Goal: Information Seeking & Learning: Find specific fact

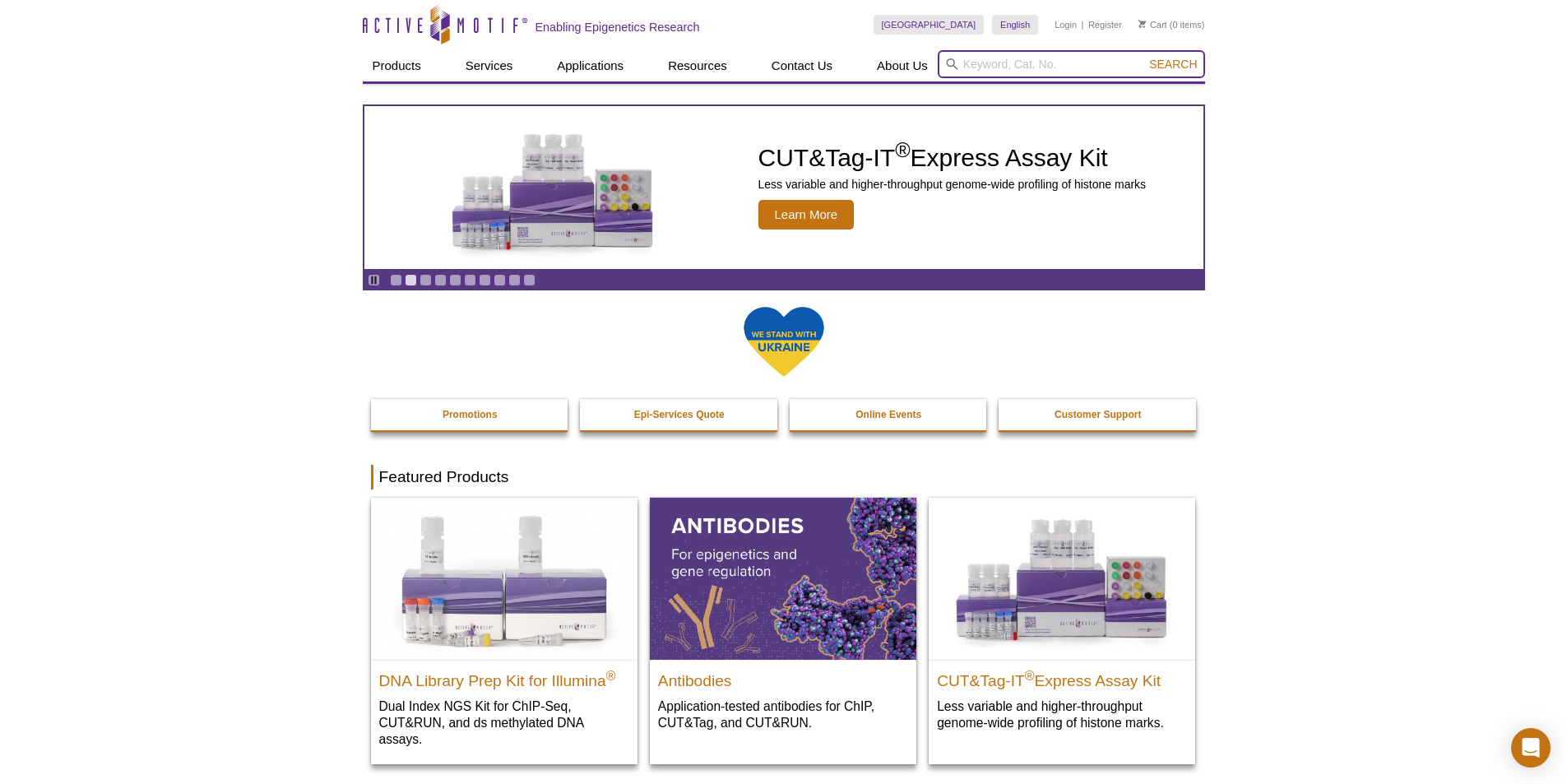
click at [1002, 60] on input "search" at bounding box center [1071, 64] width 267 height 28
type input "H3K4ME1"
click at [1144, 56] on button "Search" at bounding box center [1173, 64] width 57 height 15
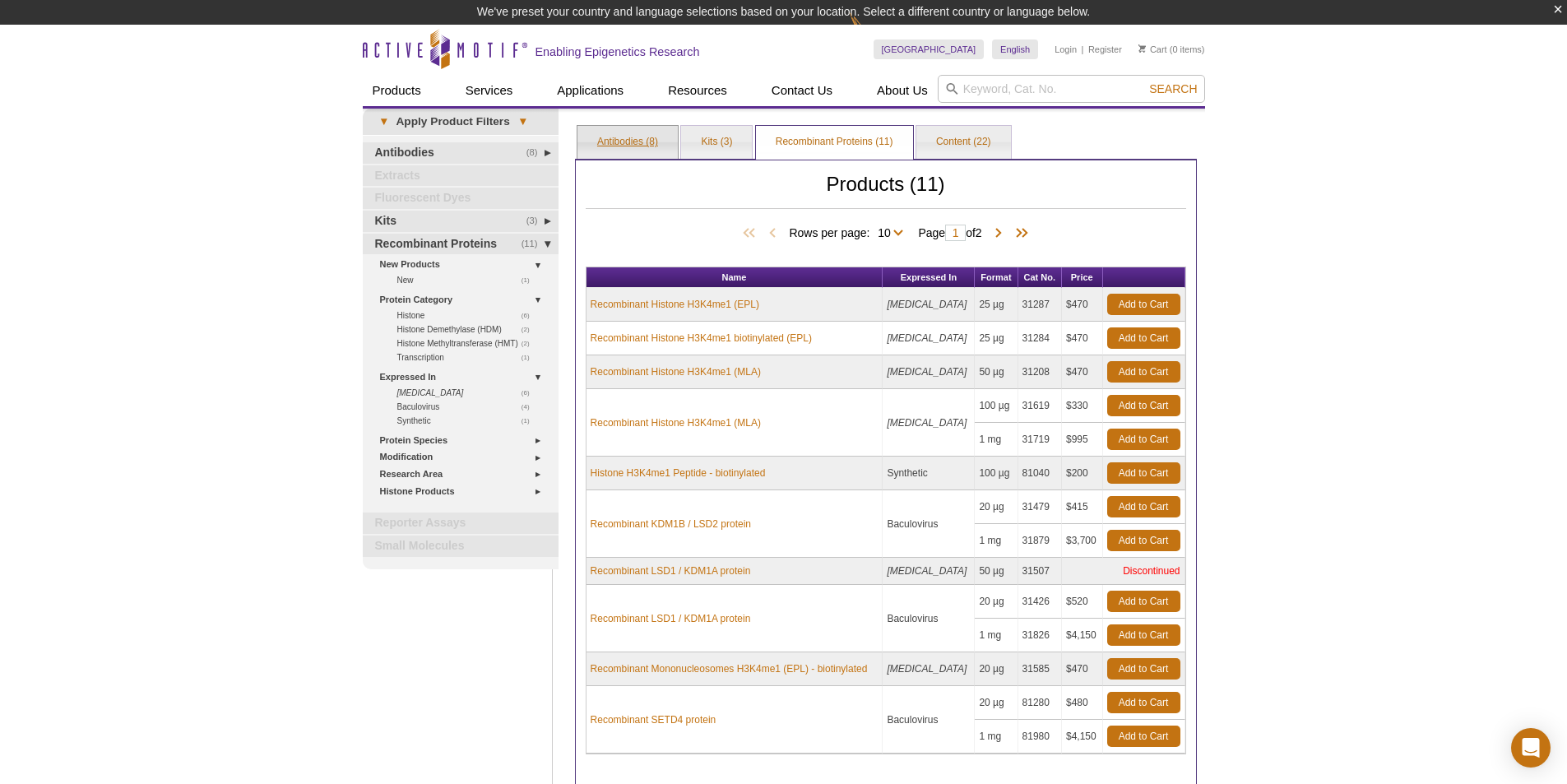
click at [641, 143] on link "Antibodies (8)" at bounding box center [627, 142] width 101 height 33
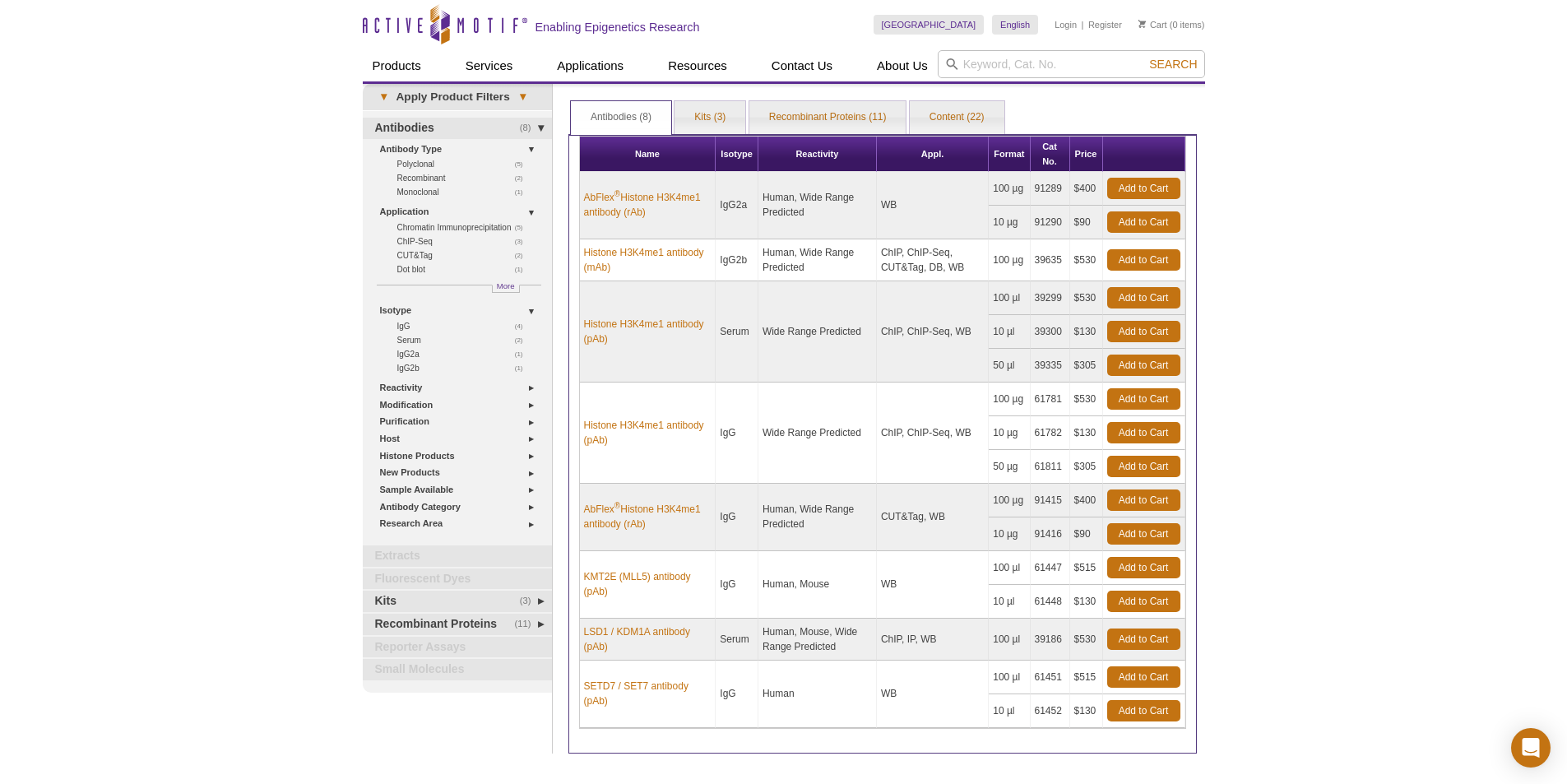
click at [1315, 352] on div "Active Motif Logo Enabling Epigenetics Research 0 Search Skip to content Active…" at bounding box center [784, 467] width 1567 height 934
click at [632, 265] on link "Histone H3K4me1 antibody (mAb)" at bounding box center [648, 260] width 128 height 30
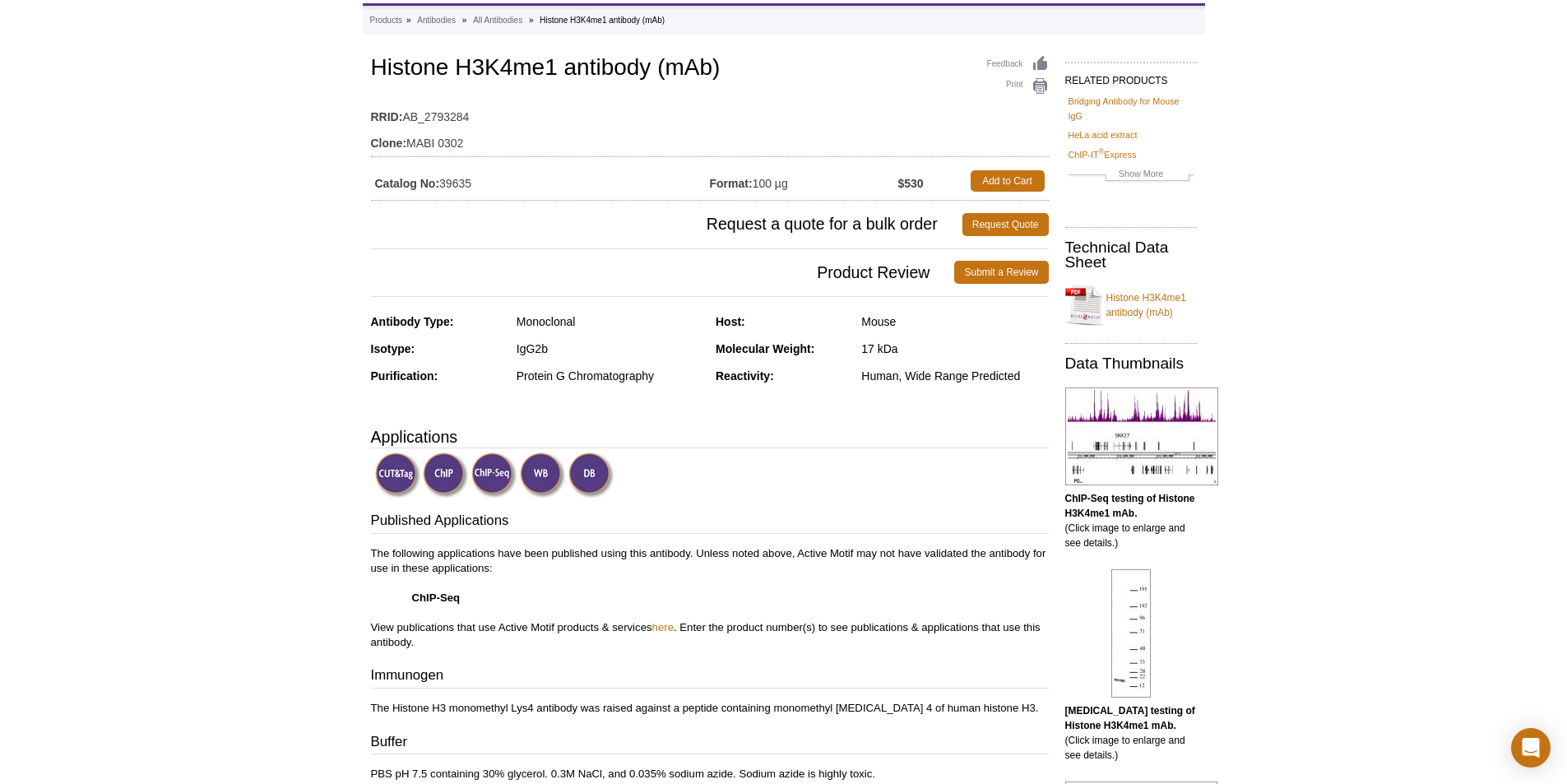
scroll to position [165, 0]
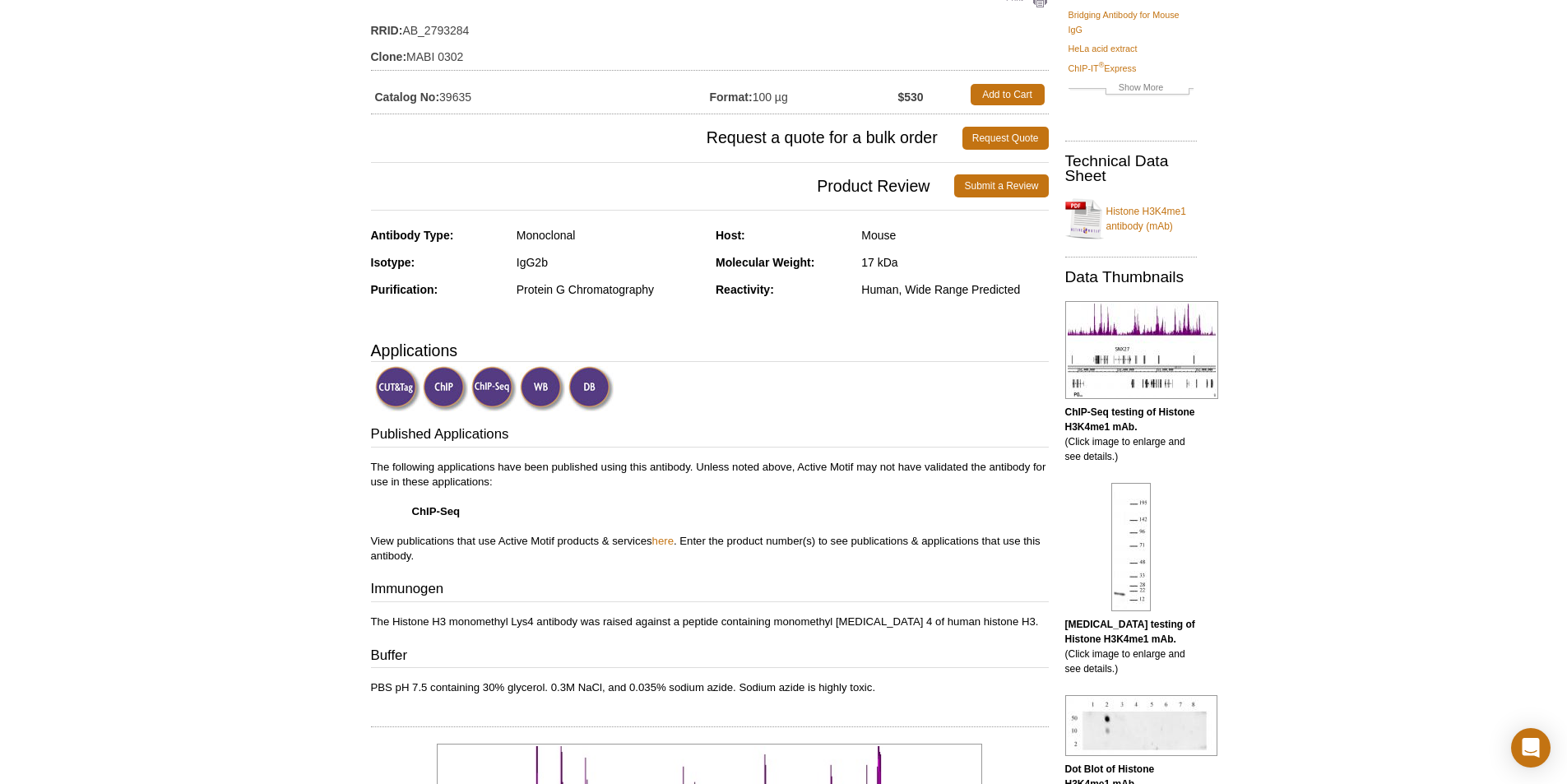
click at [457, 398] on img at bounding box center [445, 388] width 45 height 45
click at [385, 385] on img at bounding box center [398, 388] width 45 height 45
click at [499, 398] on img at bounding box center [494, 388] width 45 height 45
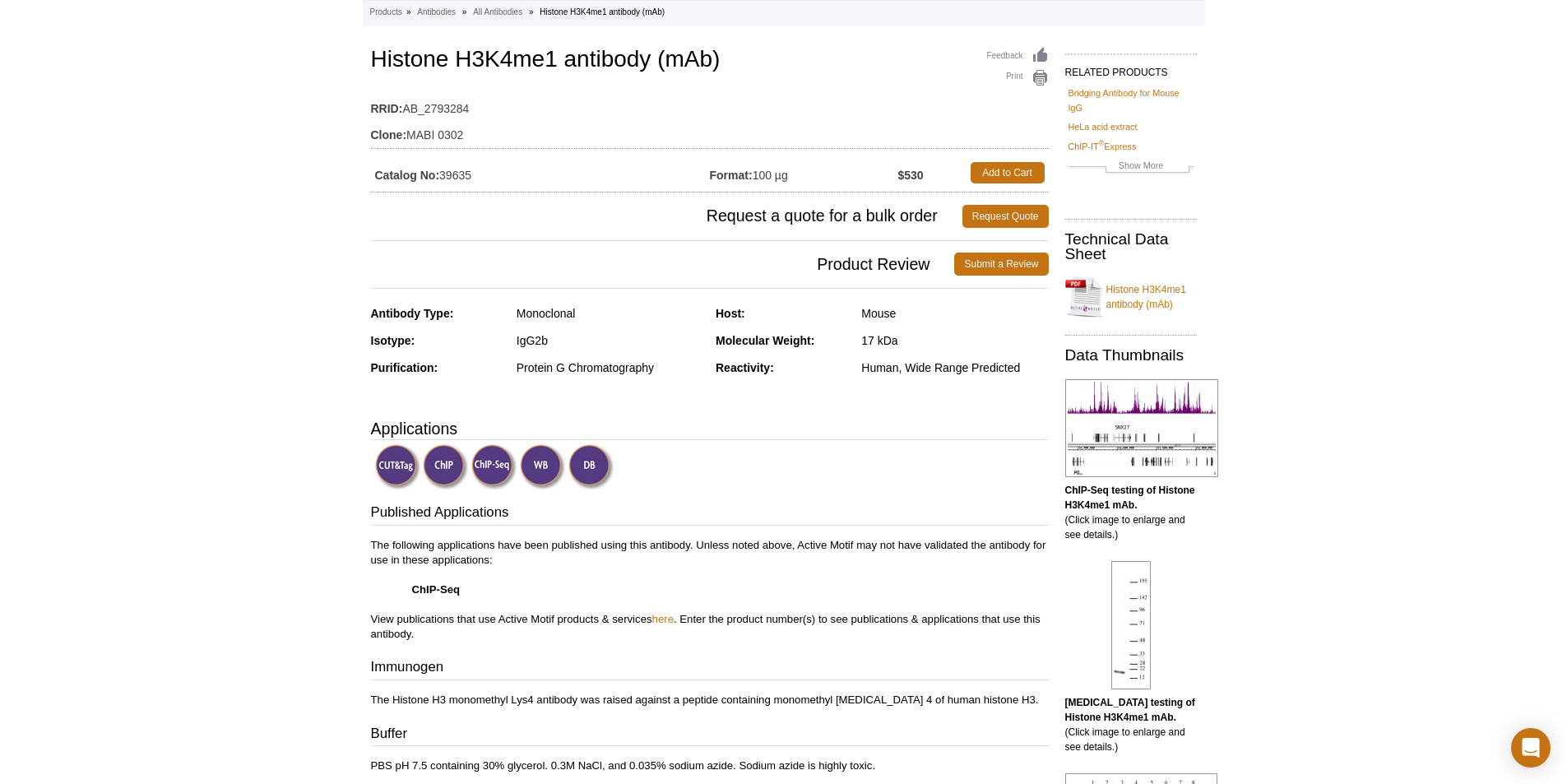
scroll to position [82, 0]
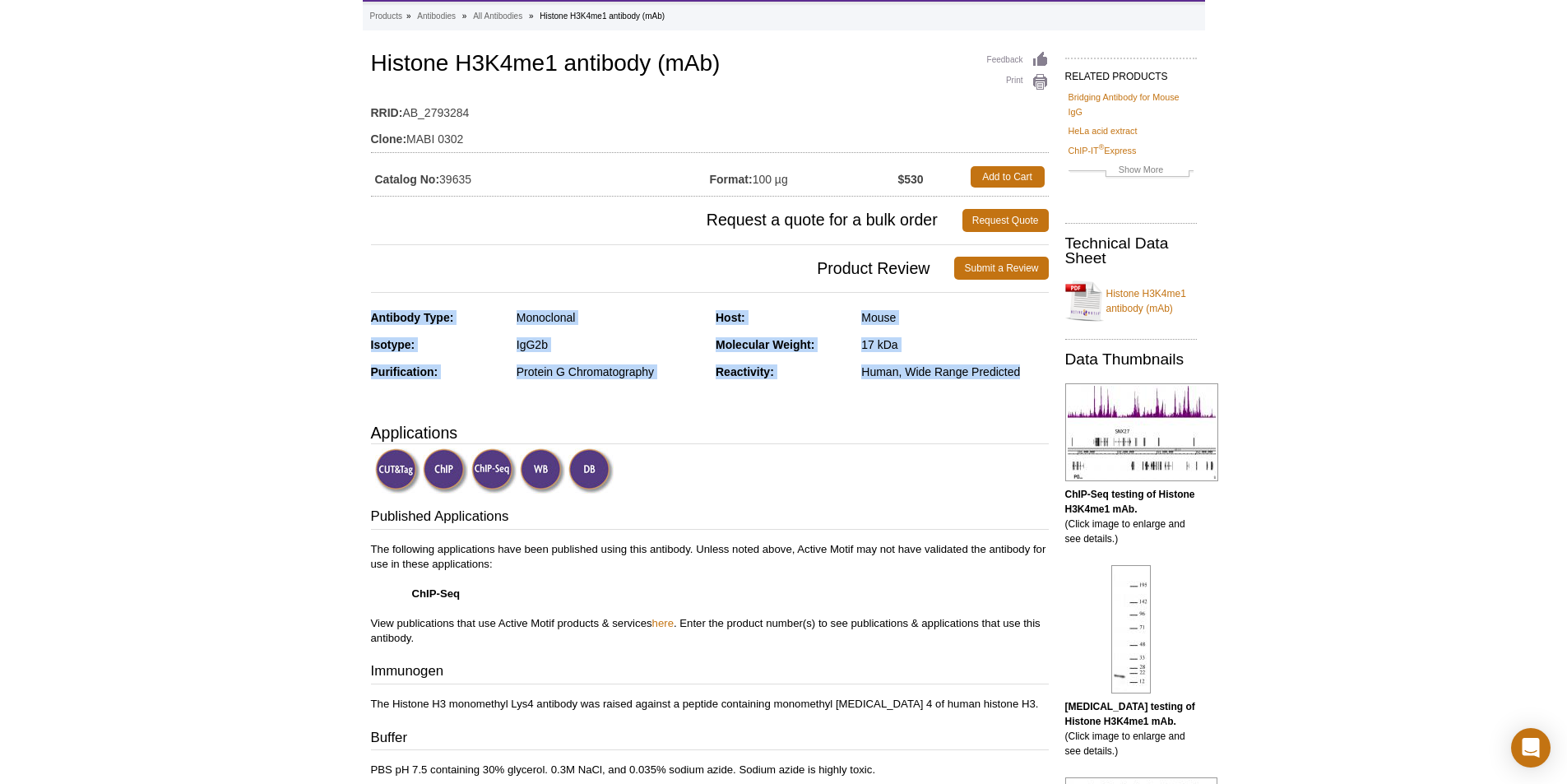
drag, startPoint x: 1030, startPoint y: 374, endPoint x: 339, endPoint y: 319, distance: 693.2
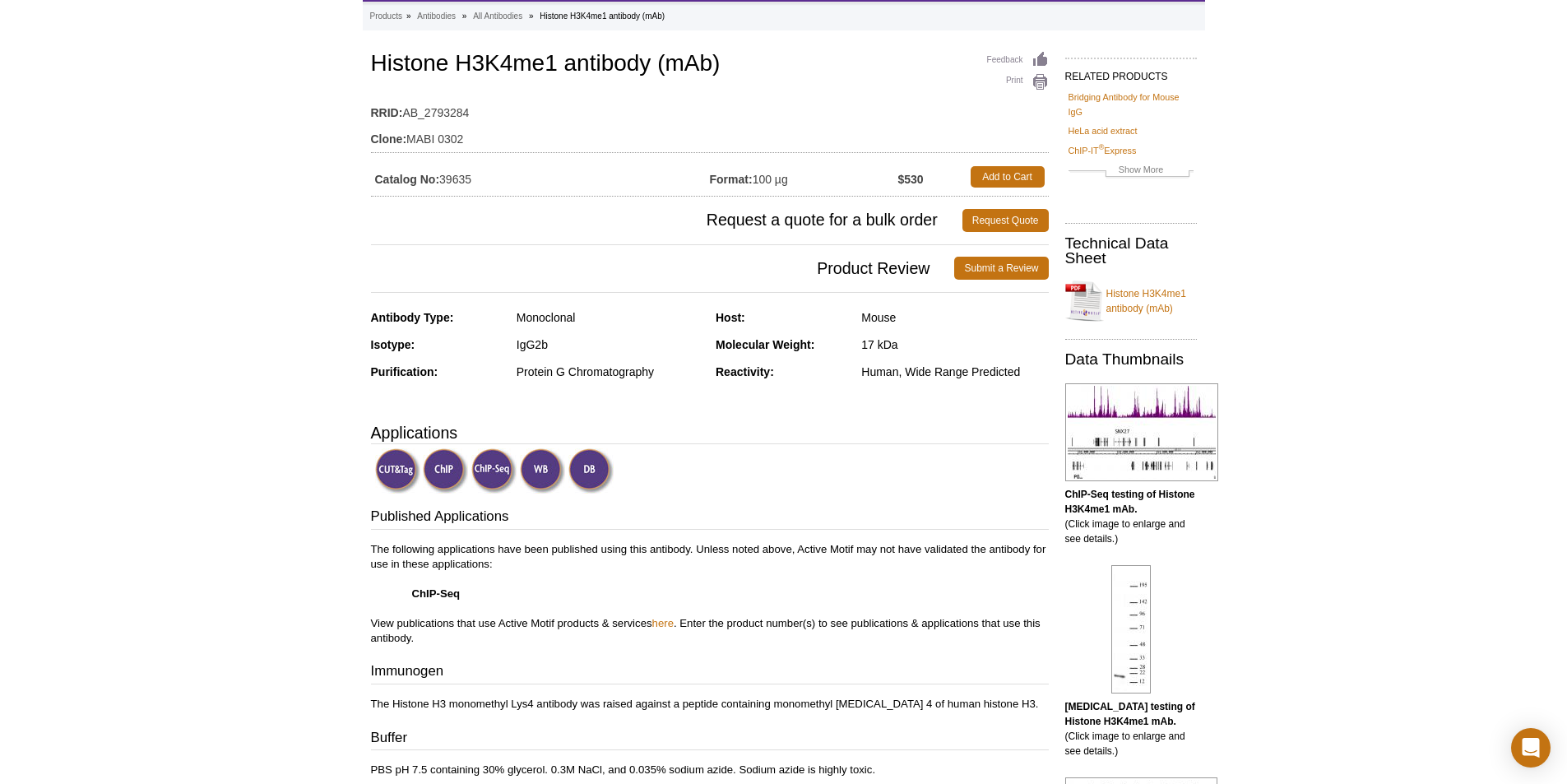
click at [838, 436] on h3 "Applications" at bounding box center [709, 432] width 678 height 25
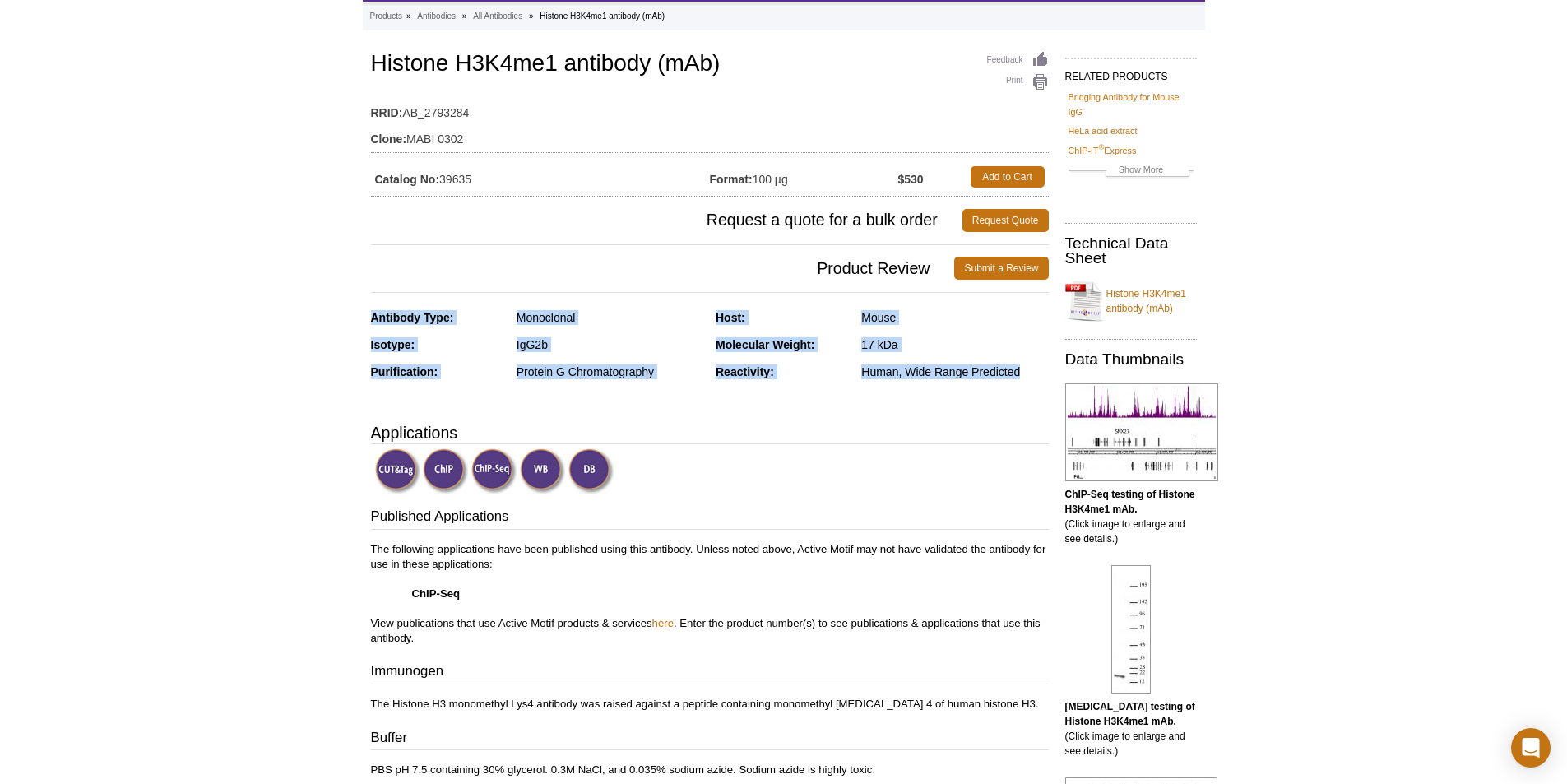
drag, startPoint x: 1022, startPoint y: 373, endPoint x: 361, endPoint y: 316, distance: 663.5
click at [821, 401] on div "Antibody Type: Monoclonal Isotype: IgG2b Purification: Protein G Chromatography…" at bounding box center [709, 356] width 678 height 93
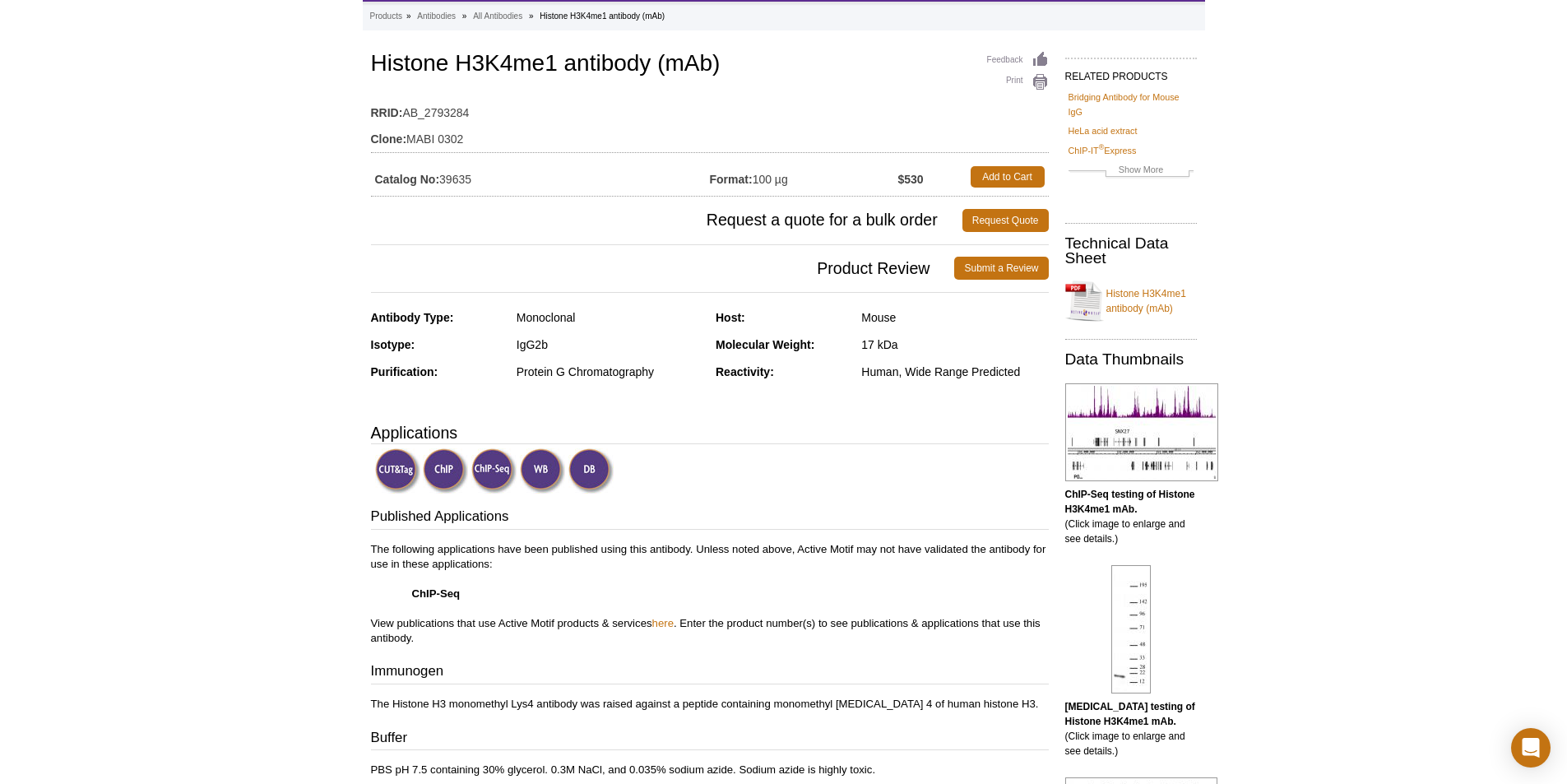
click at [528, 347] on div "IgG2b" at bounding box center [611, 345] width 187 height 15
click at [528, 346] on div "IgG2b" at bounding box center [611, 345] width 187 height 15
click at [808, 398] on div "Antibody Type: Monoclonal Isotype: IgG2b Purification: Protein G Chromatography…" at bounding box center [709, 356] width 678 height 93
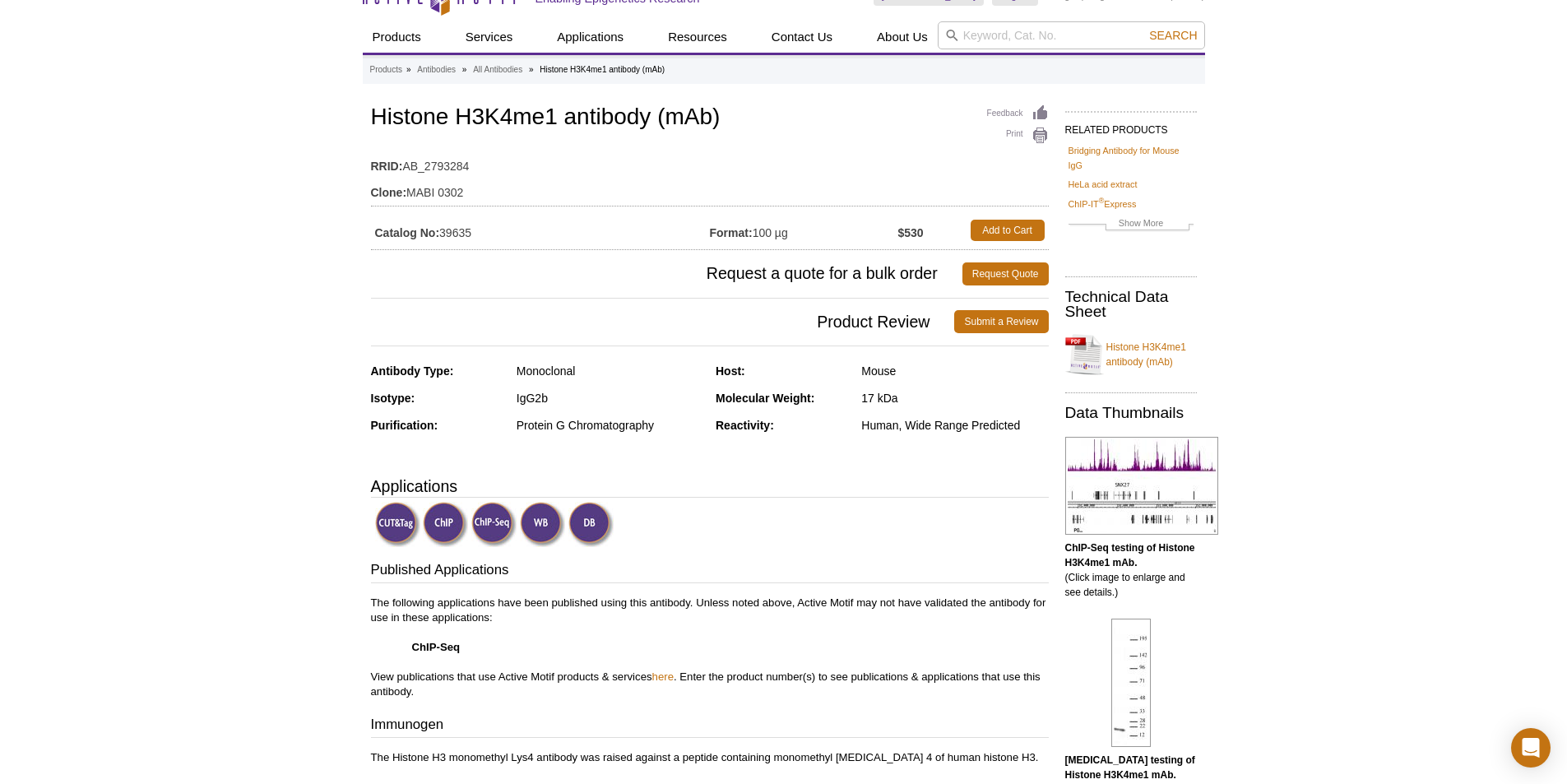
scroll to position [0, 0]
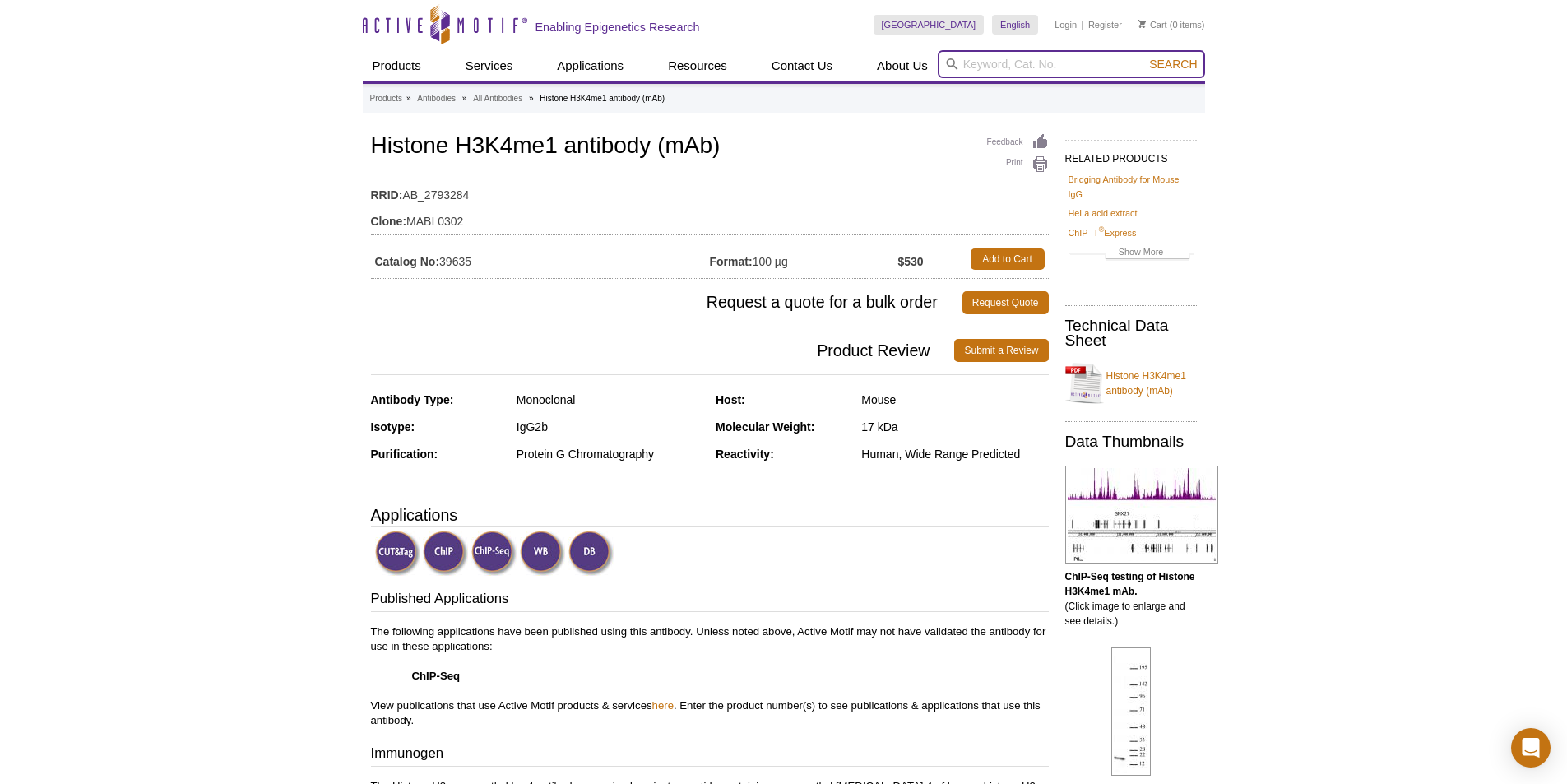
click at [1003, 58] on input "search" at bounding box center [1071, 64] width 267 height 28
paste input "39133"
click at [1083, 65] on input "39133 / 39034 / 39134 – Histone H3K27ac antibody (pAb)" at bounding box center [1071, 64] width 267 height 28
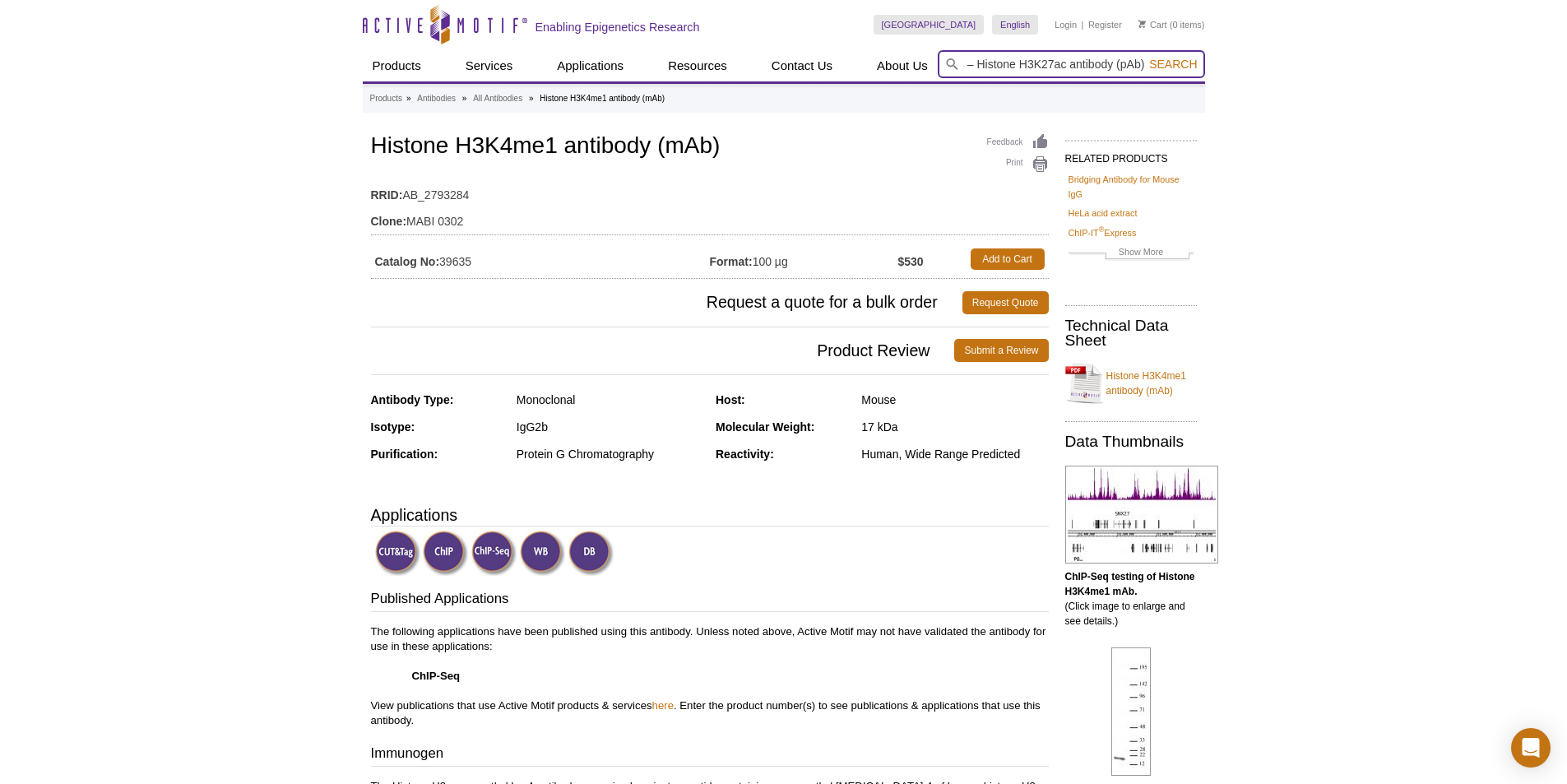
type input "39133 / 39034 / 39134 – Histone H3K27ac antibody (pAb)"
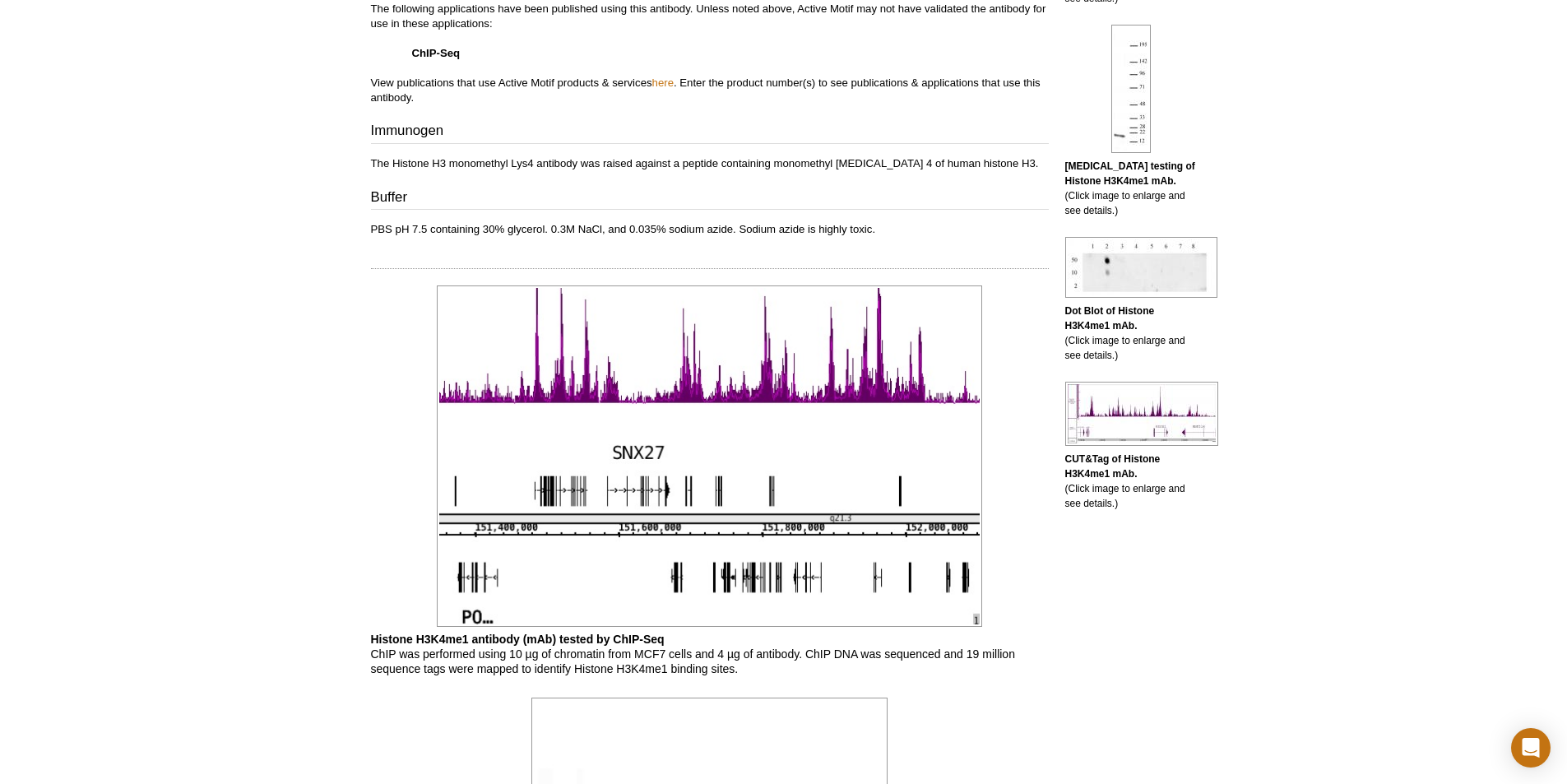
scroll to position [740, 0]
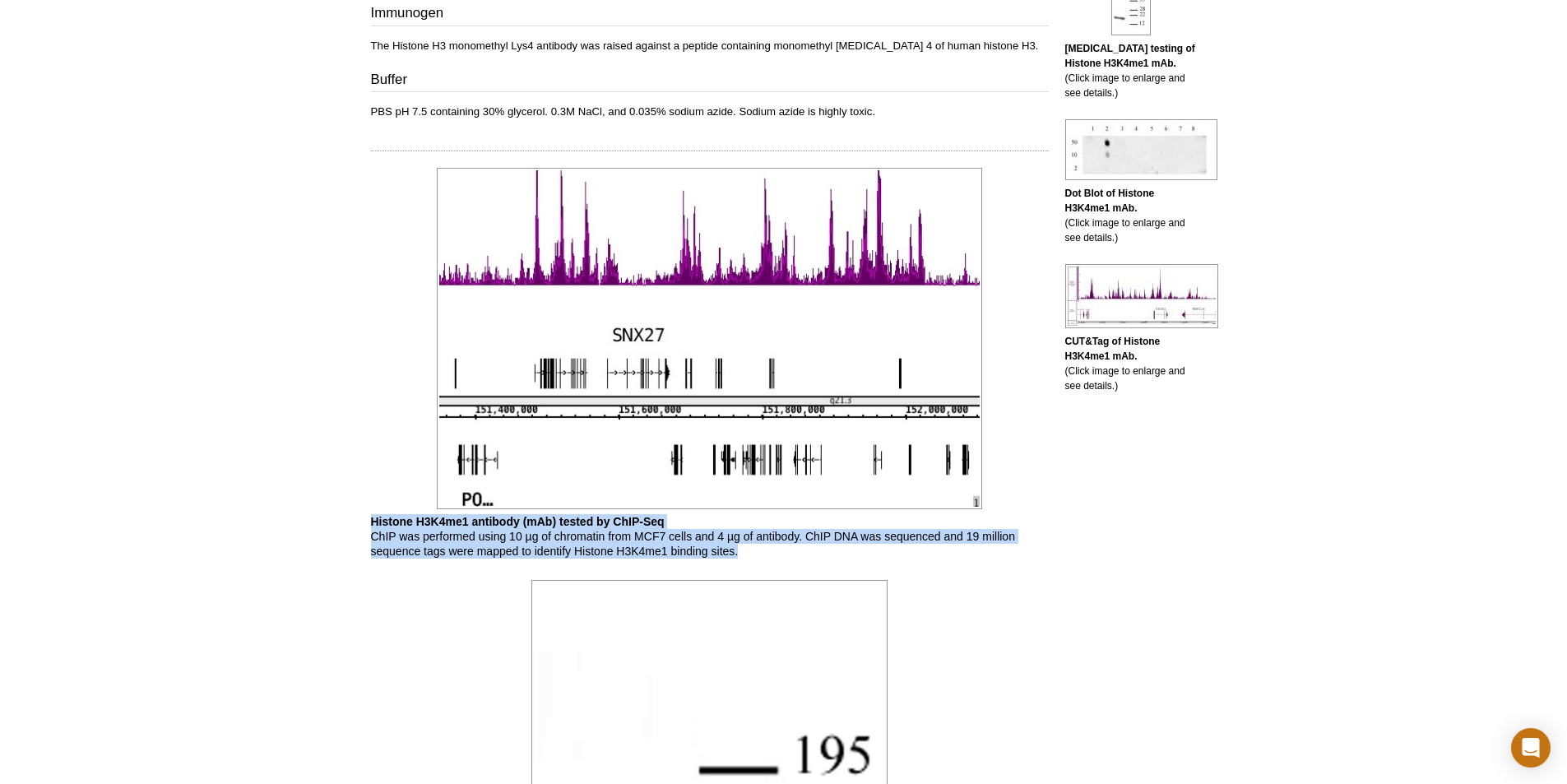
drag, startPoint x: 749, startPoint y: 549, endPoint x: 651, endPoint y: 562, distance: 98.9
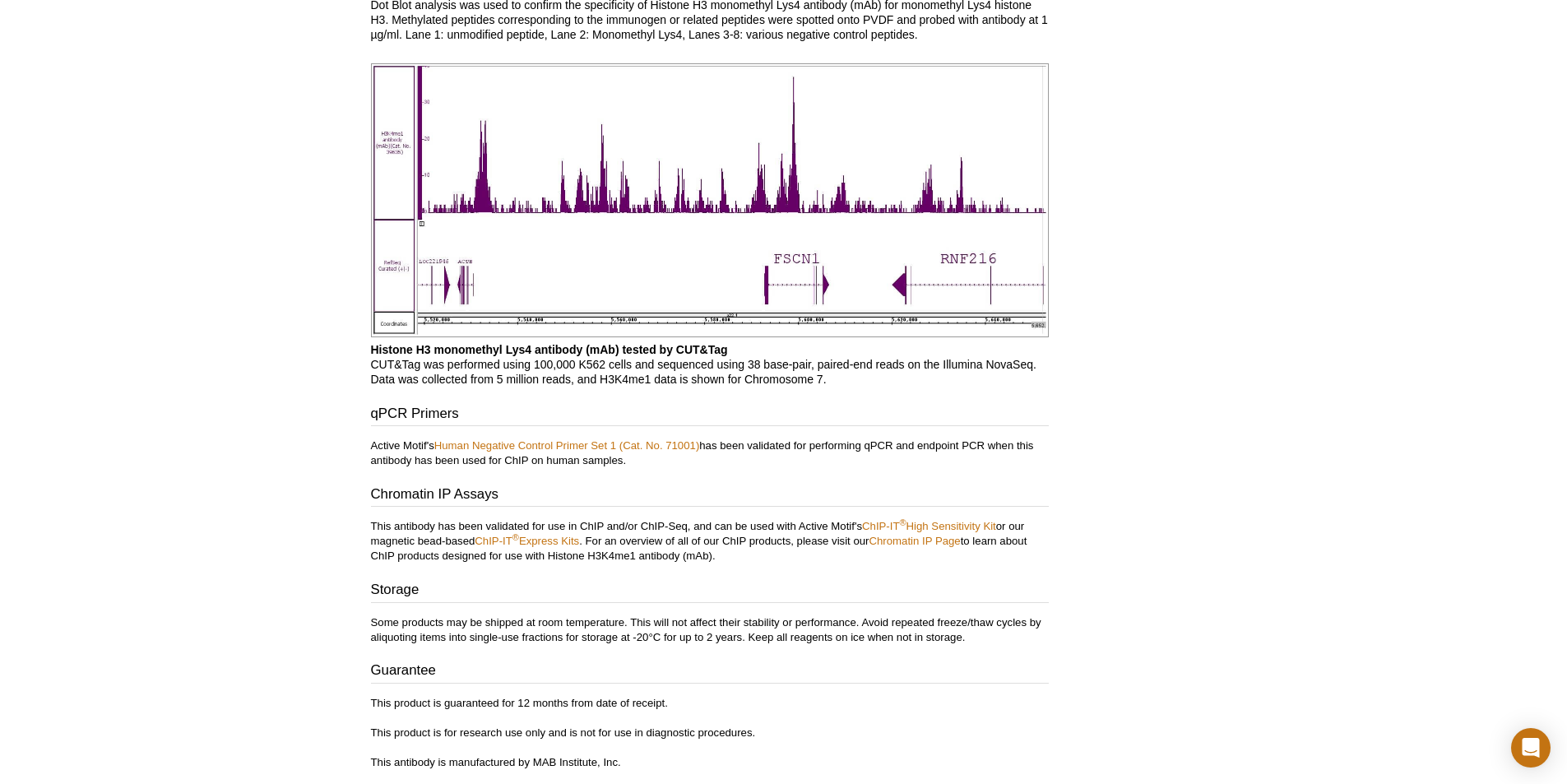
scroll to position [2796, 0]
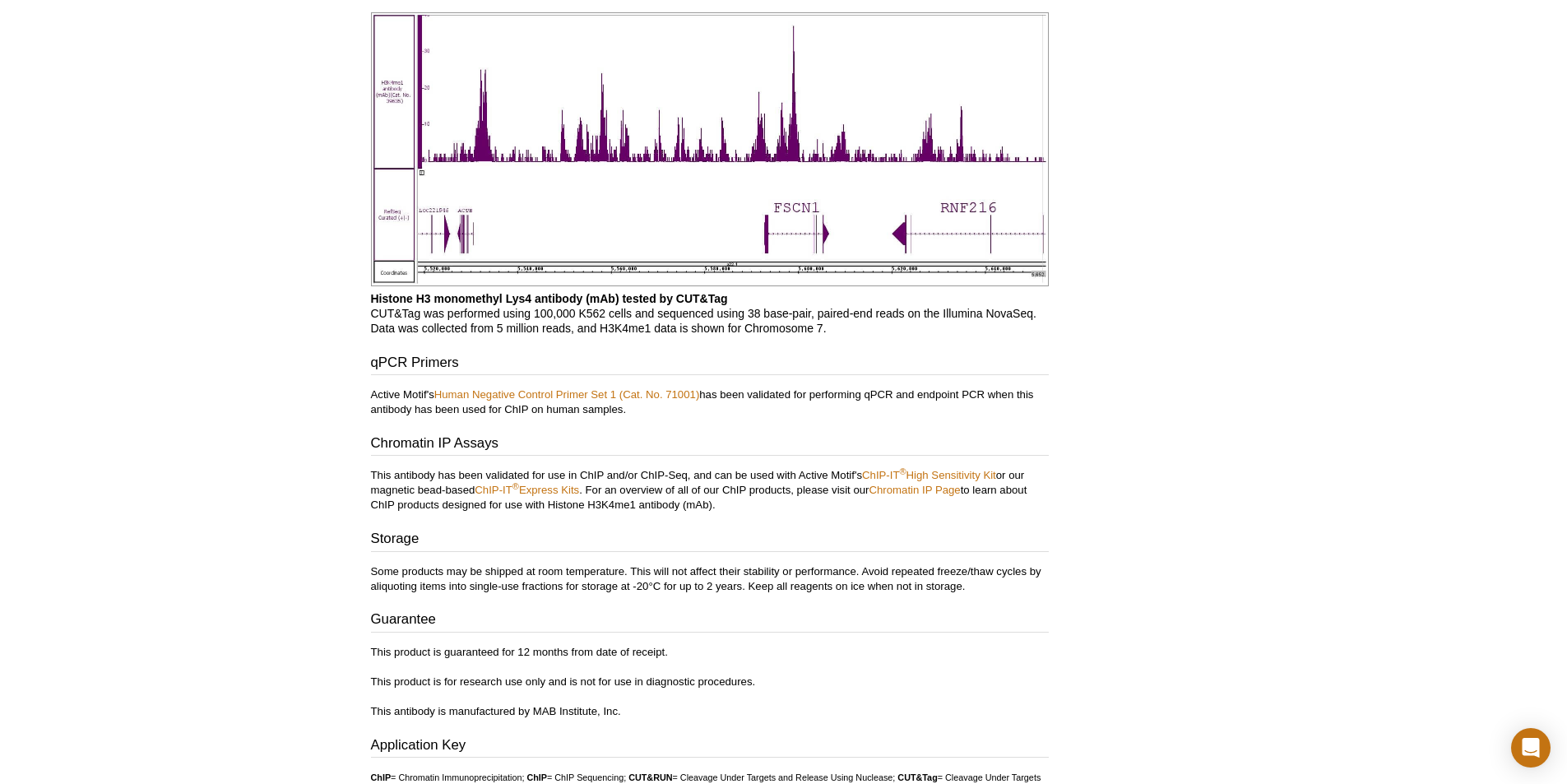
drag, startPoint x: 738, startPoint y: 501, endPoint x: 308, endPoint y: 472, distance: 431.0
click at [847, 532] on h3 "Storage" at bounding box center [709, 540] width 678 height 23
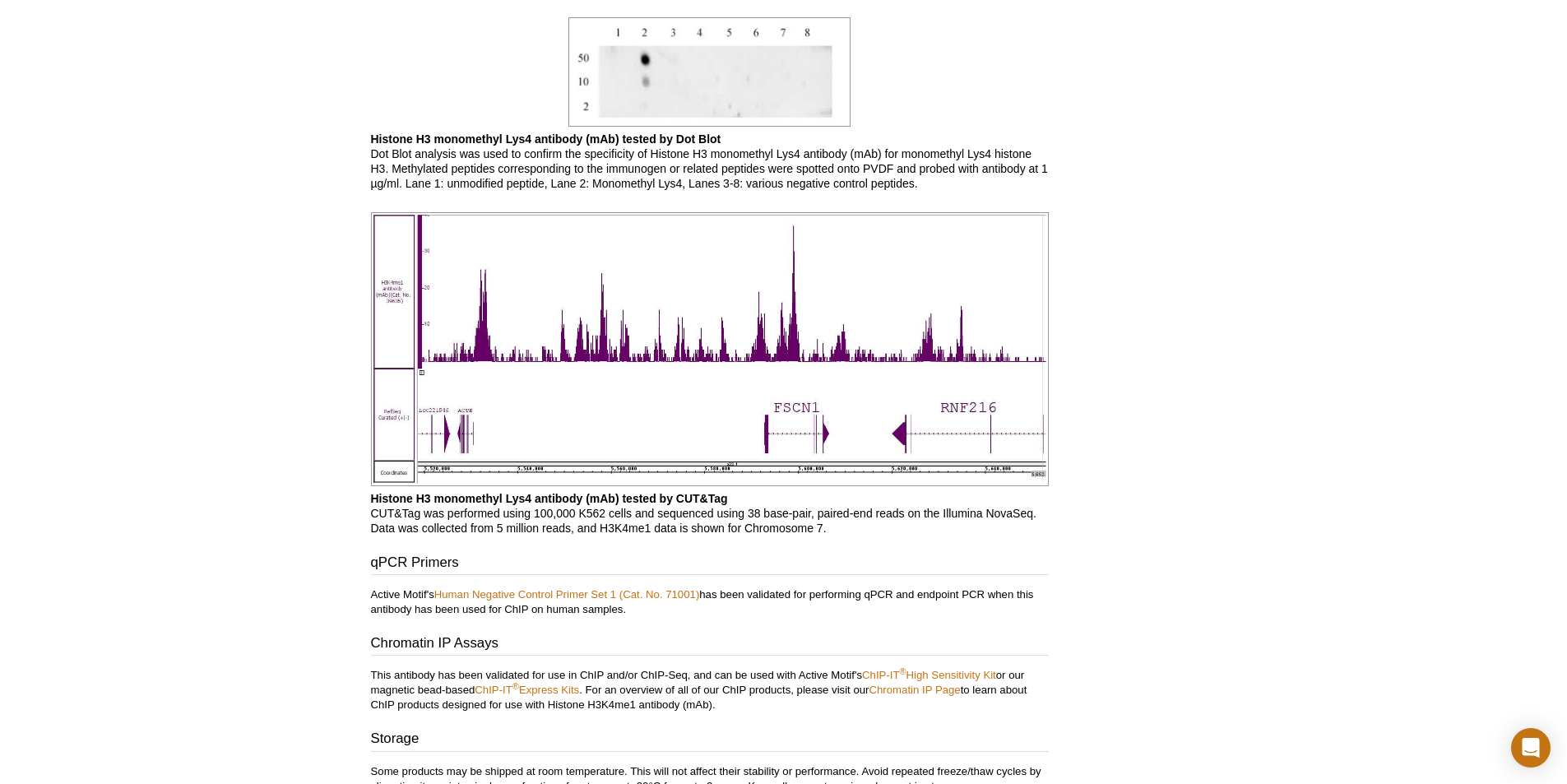
scroll to position [2549, 0]
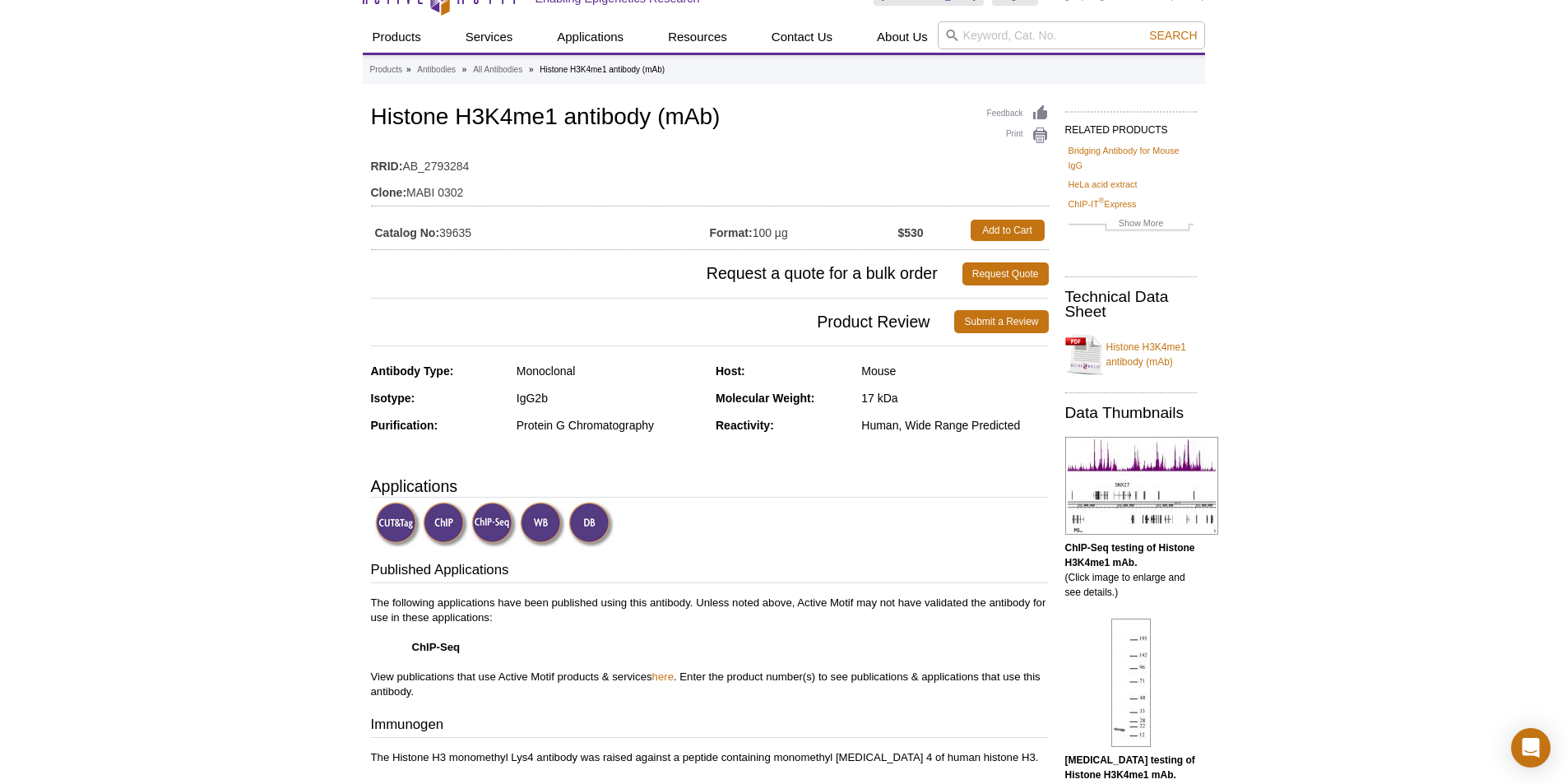
scroll to position [0, 0]
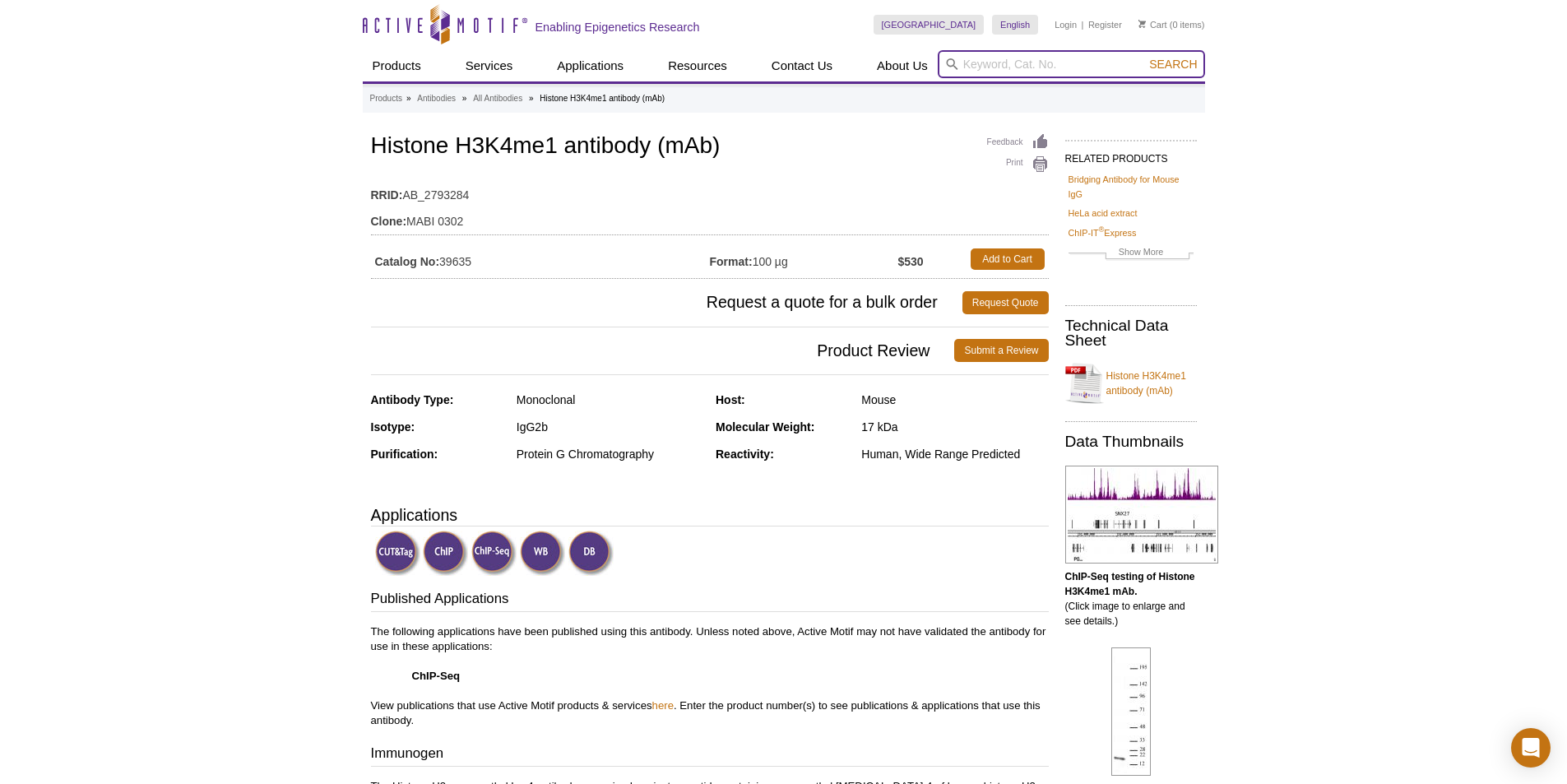
click at [1020, 76] on input "search" at bounding box center [1071, 64] width 267 height 28
paste input "39133"
type input "39133"
click at [1144, 56] on button "Search" at bounding box center [1173, 64] width 57 height 15
click at [1016, 57] on input "search" at bounding box center [1071, 64] width 267 height 28
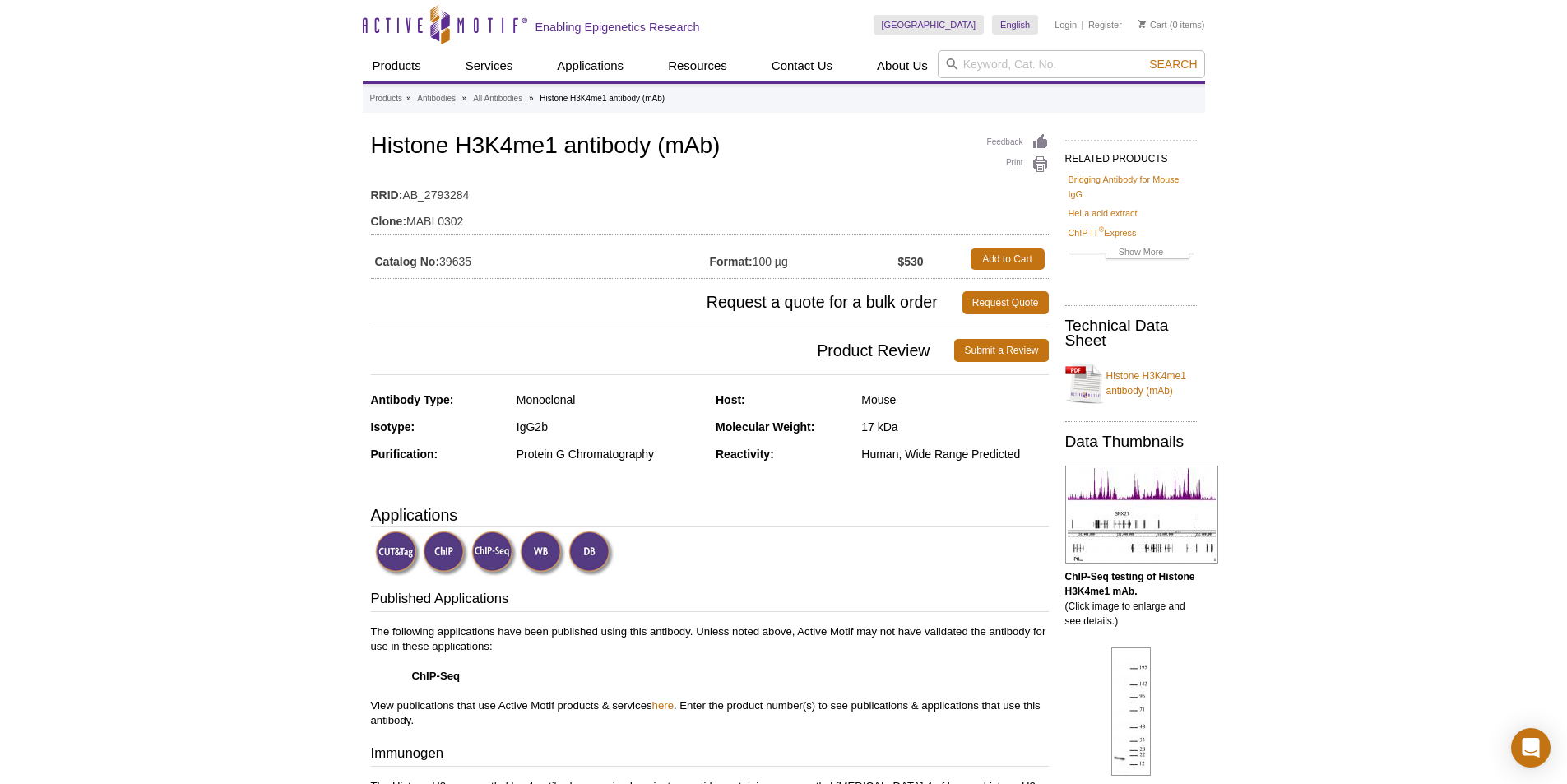
click at [1000, 70] on input "search" at bounding box center [1071, 64] width 267 height 28
paste input "39133"
type input "39133"
click at [1144, 56] on button "Search" at bounding box center [1173, 64] width 57 height 15
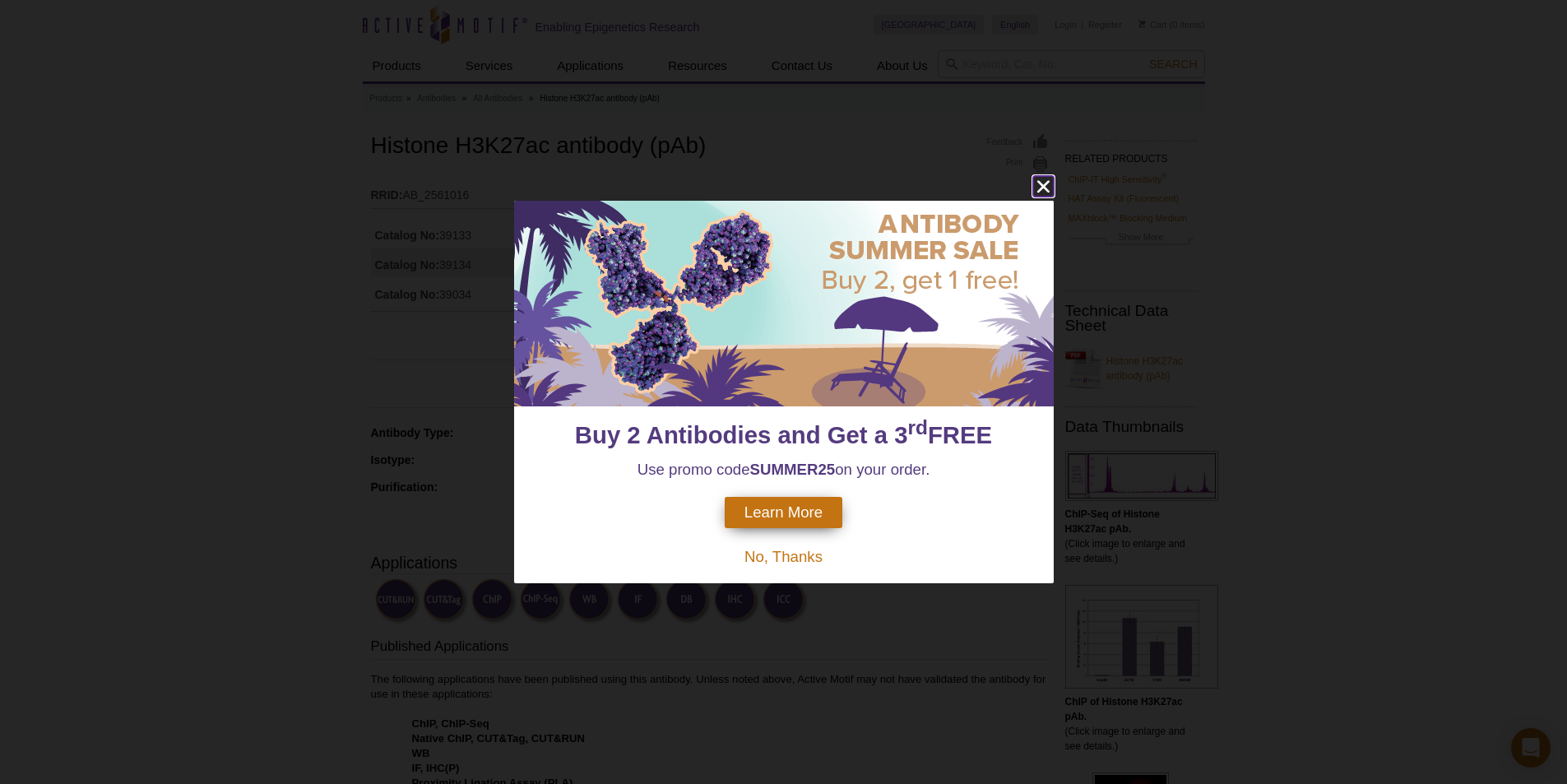
click at [1044, 189] on icon "close" at bounding box center [1043, 187] width 12 height 12
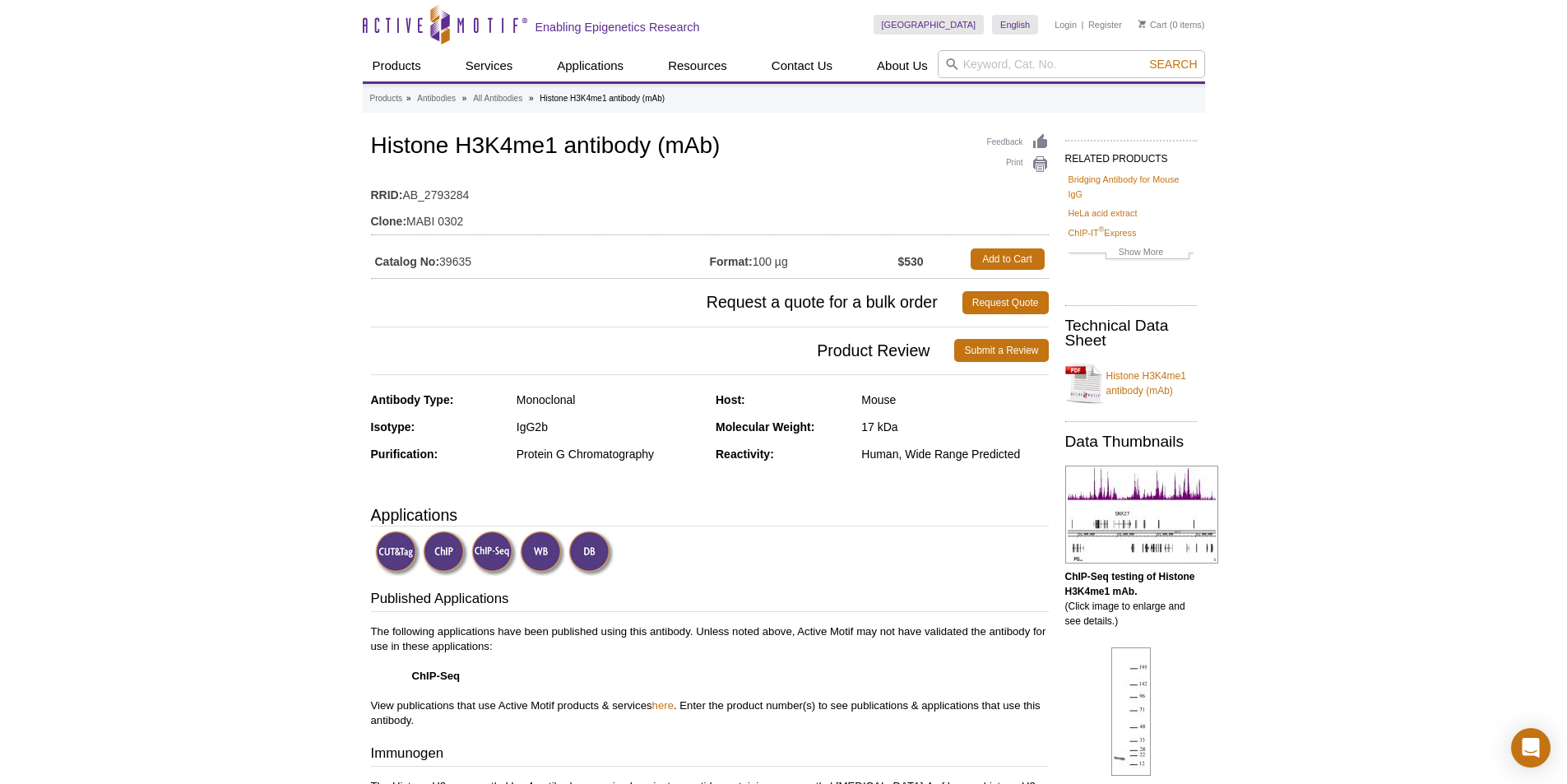
click at [522, 153] on h1 "Histone H3K4me1 antibody (mAb)" at bounding box center [709, 147] width 678 height 28
click at [656, 148] on h1 "Histone H3K4me1 antibody (mAb)" at bounding box center [709, 147] width 678 height 28
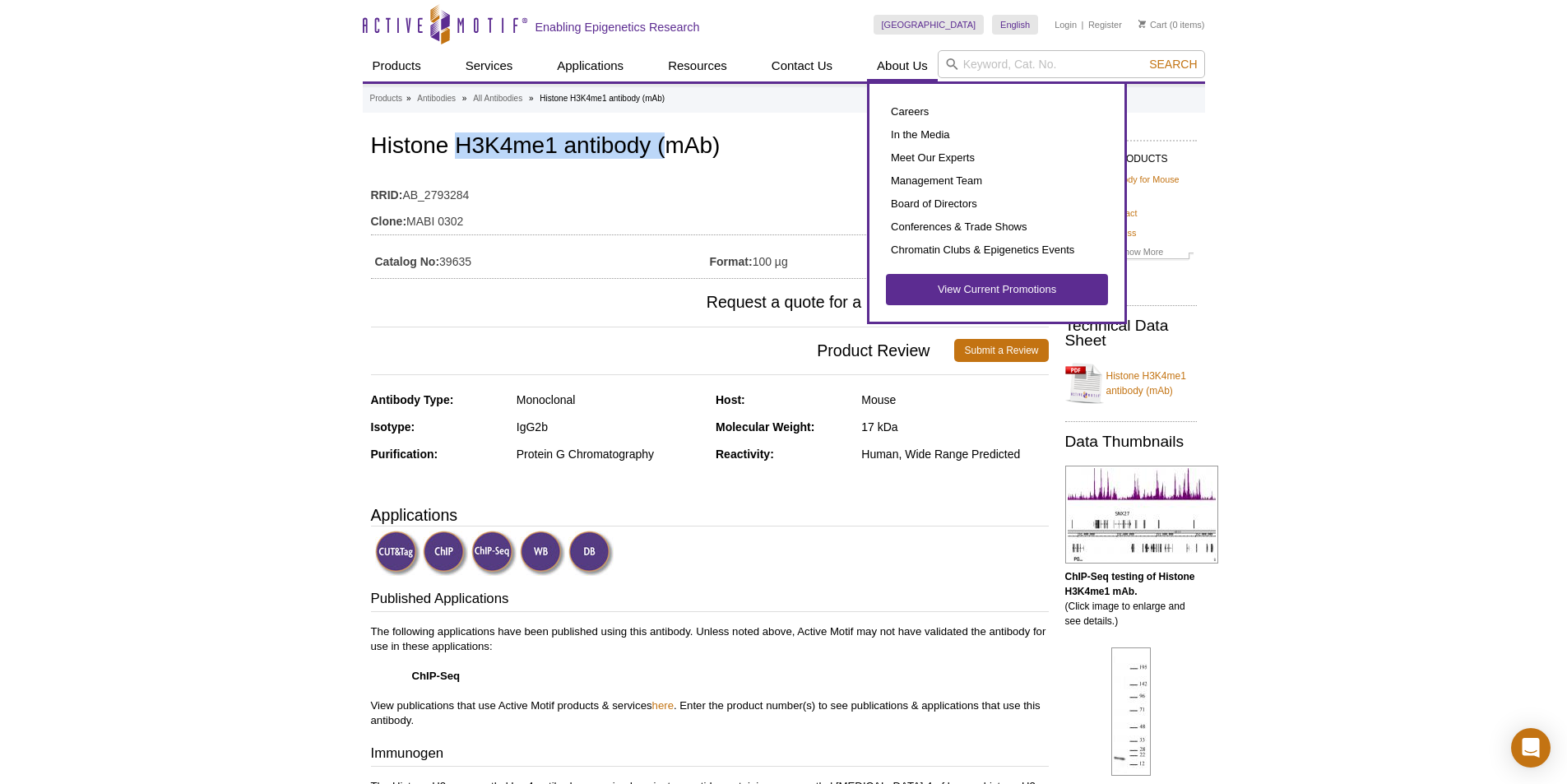
copy h1 "H3K4me1 antibody ("
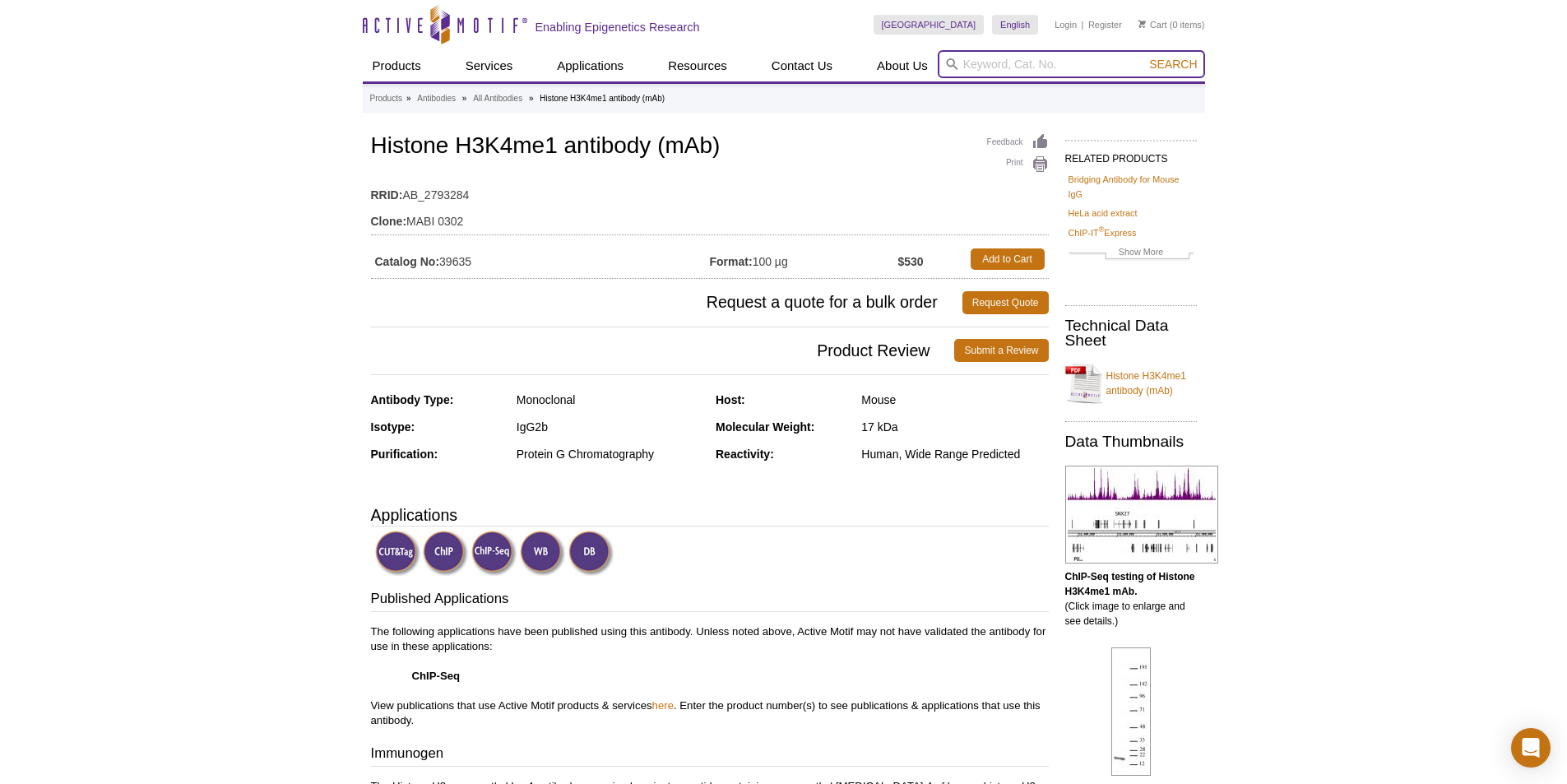
drag, startPoint x: 975, startPoint y: 57, endPoint x: 1116, endPoint y: 58, distance: 141.0
click at [975, 57] on input "search" at bounding box center [1071, 64] width 267 height 28
paste input "H3K4me1 antibody ("
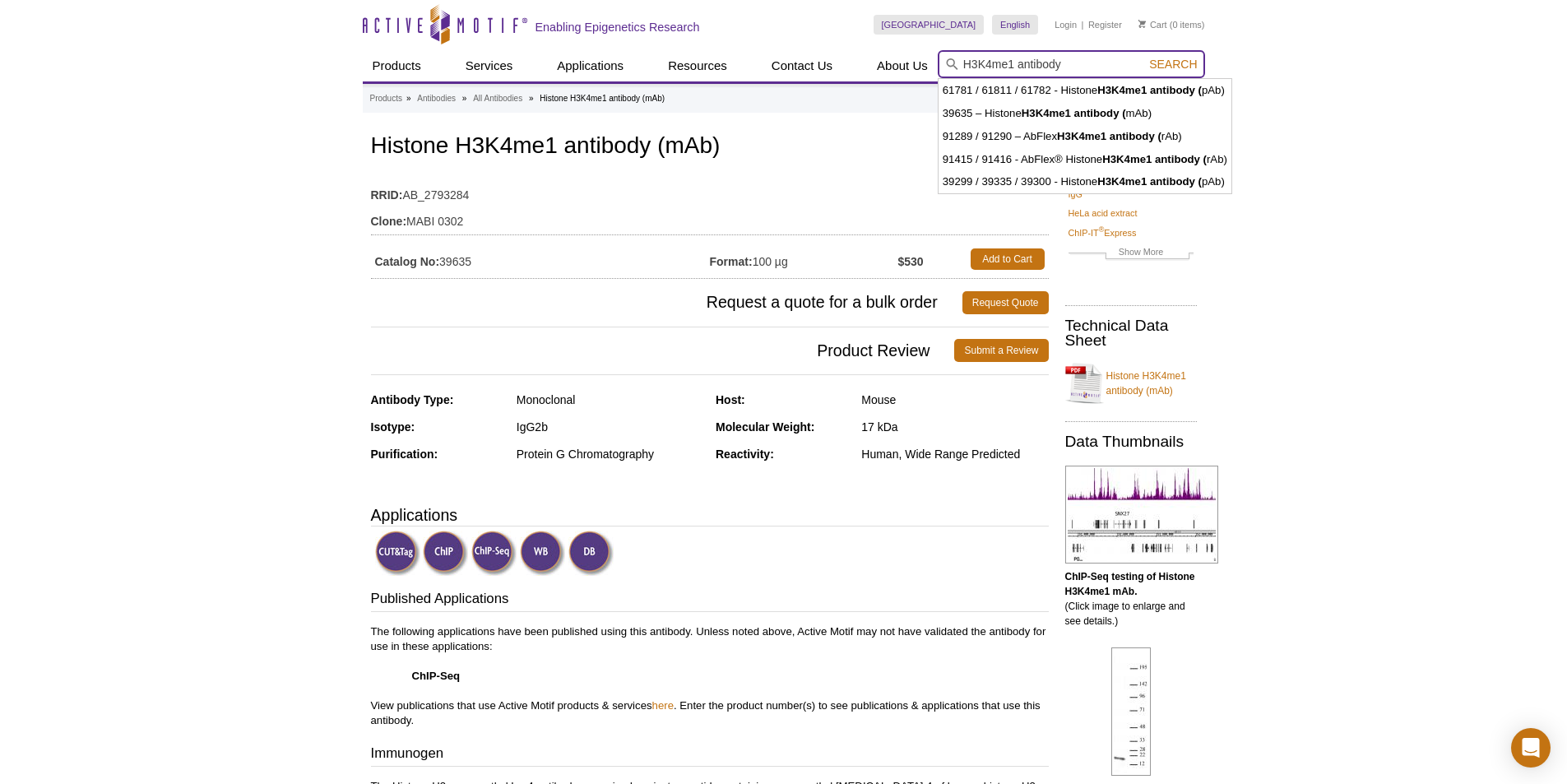
type input "H3K4me1 antibody"
click at [1144, 56] on button "Search" at bounding box center [1173, 64] width 57 height 15
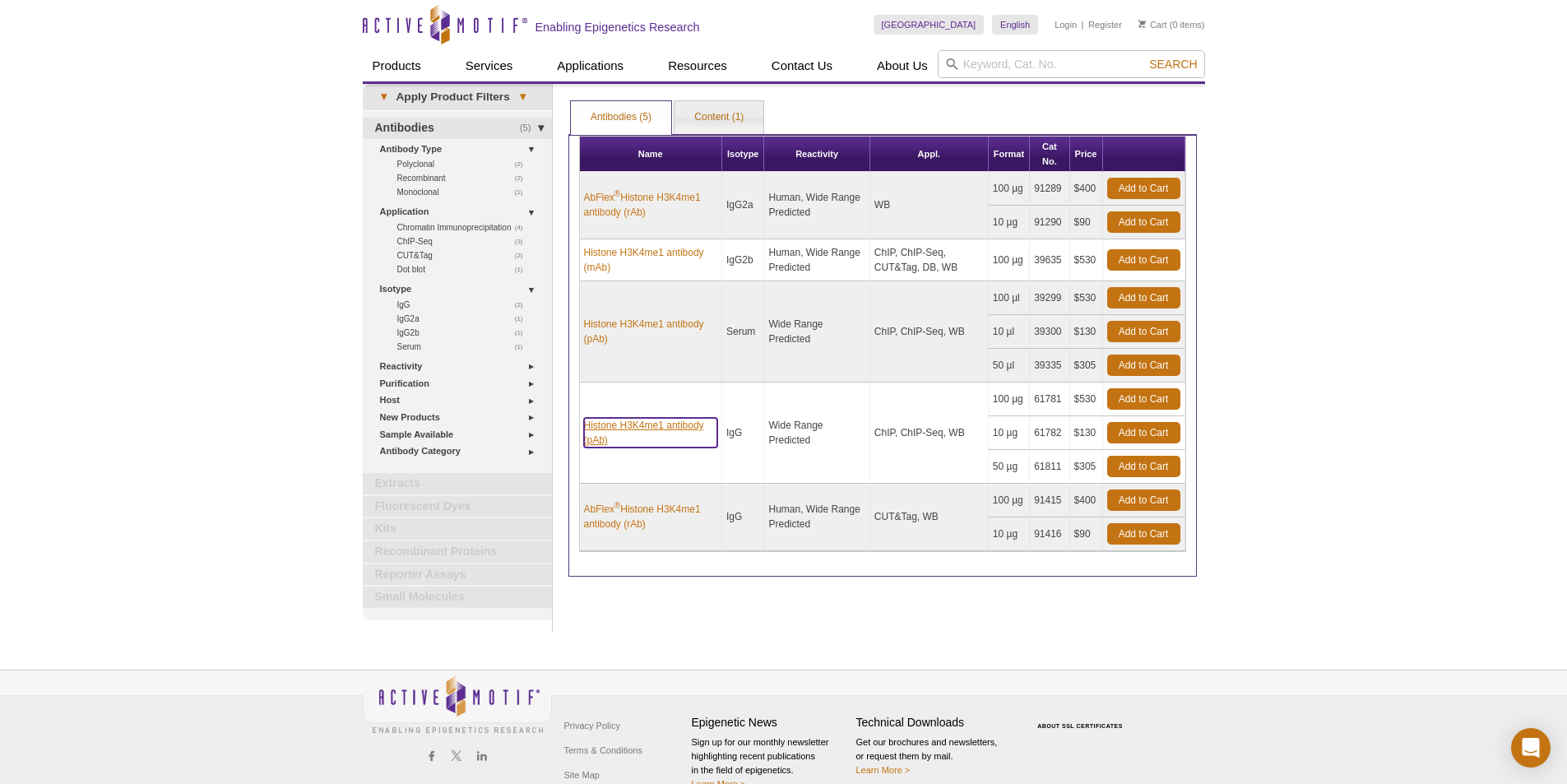
click at [675, 427] on link "Histone H3K4me1 antibody (pAb)" at bounding box center [650, 433] width 133 height 30
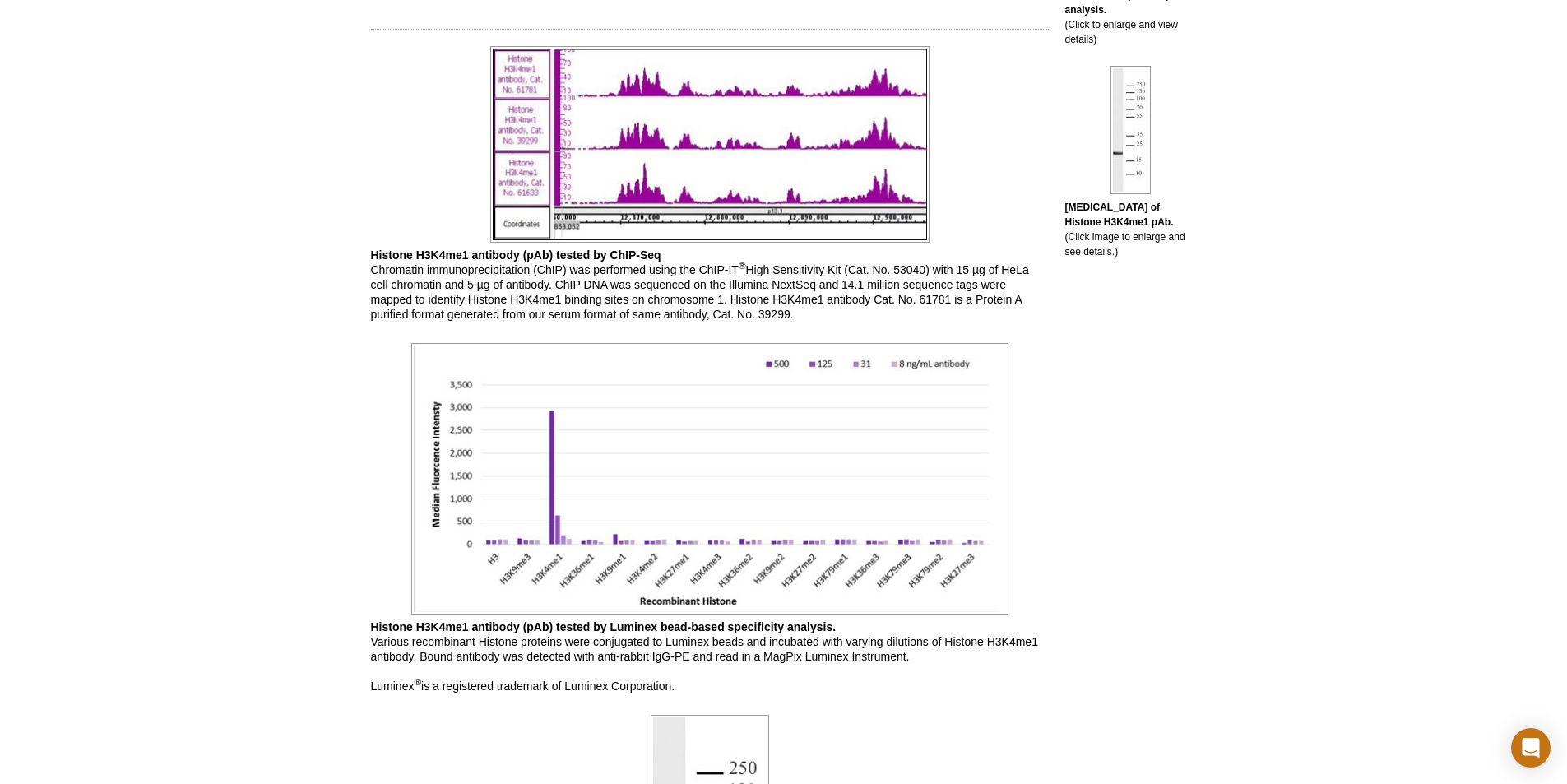
scroll to position [411, 0]
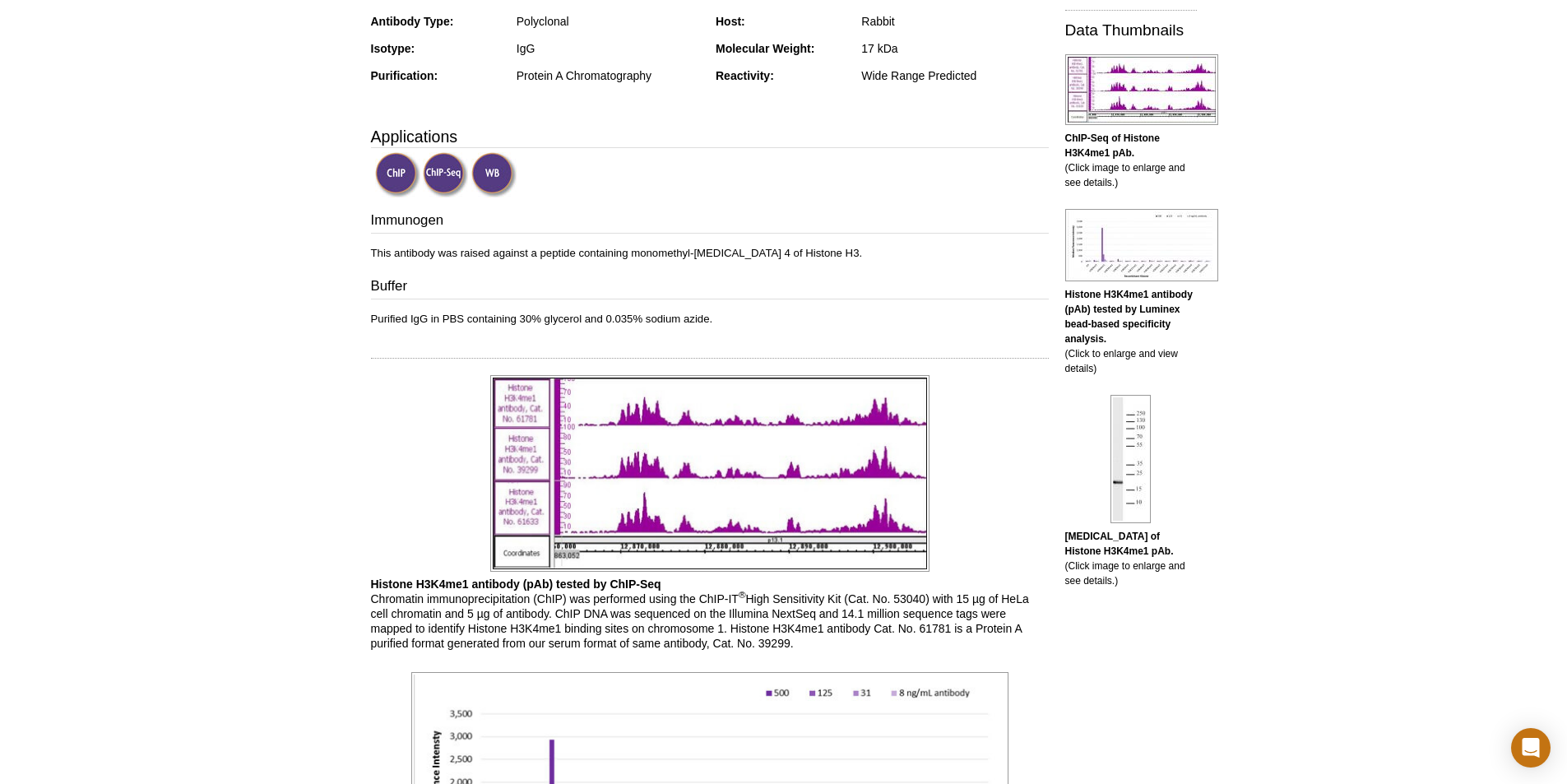
click at [789, 304] on div "Immunogen This antibody was raised against a peptide containing monomethyl-lysi…" at bounding box center [709, 268] width 678 height 116
drag, startPoint x: 750, startPoint y: 310, endPoint x: 347, endPoint y: 279, distance: 404.2
click at [859, 272] on div "Immunogen This antibody was raised against a peptide containing monomethyl-lysi…" at bounding box center [709, 268] width 678 height 116
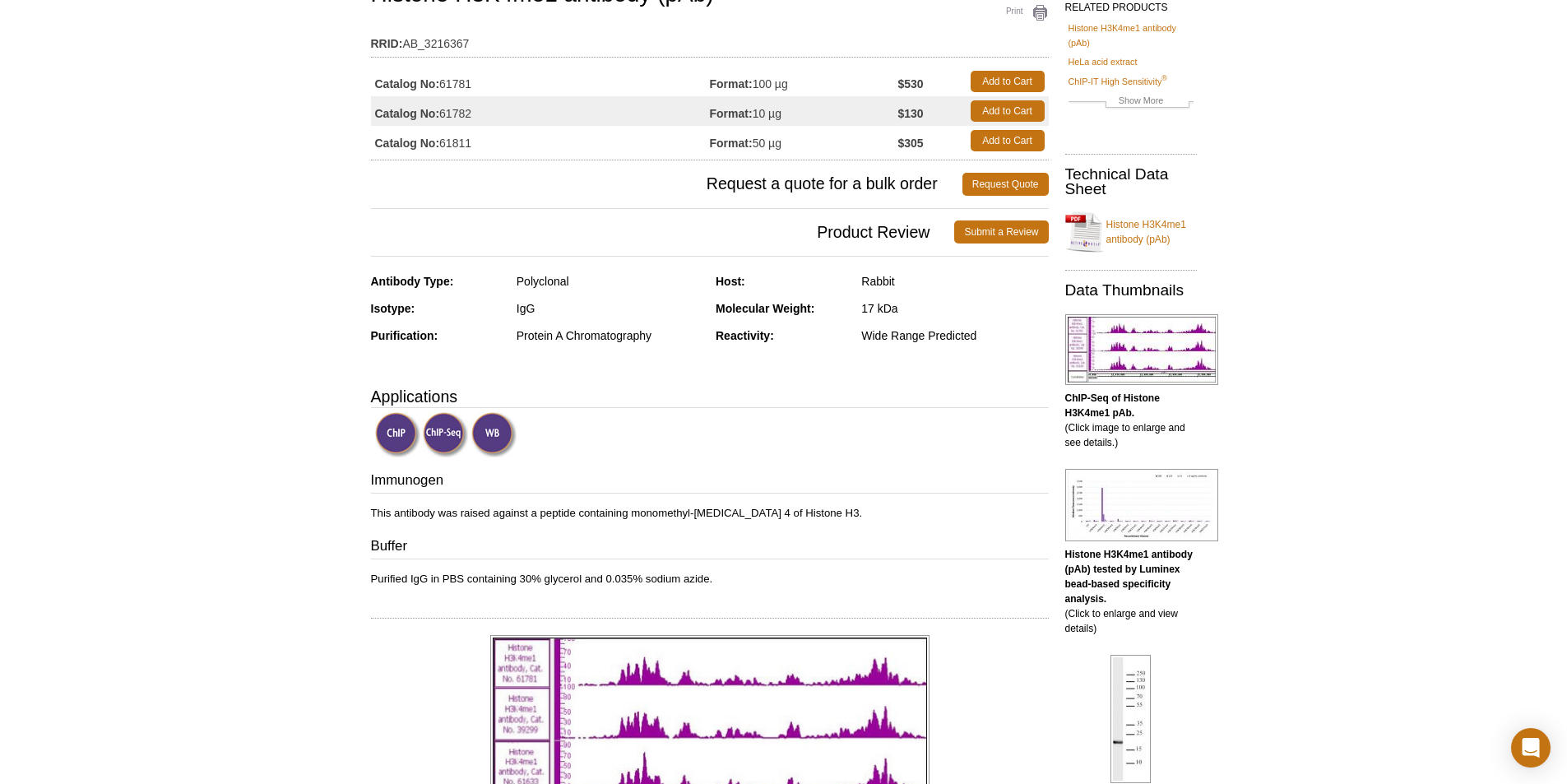
scroll to position [0, 0]
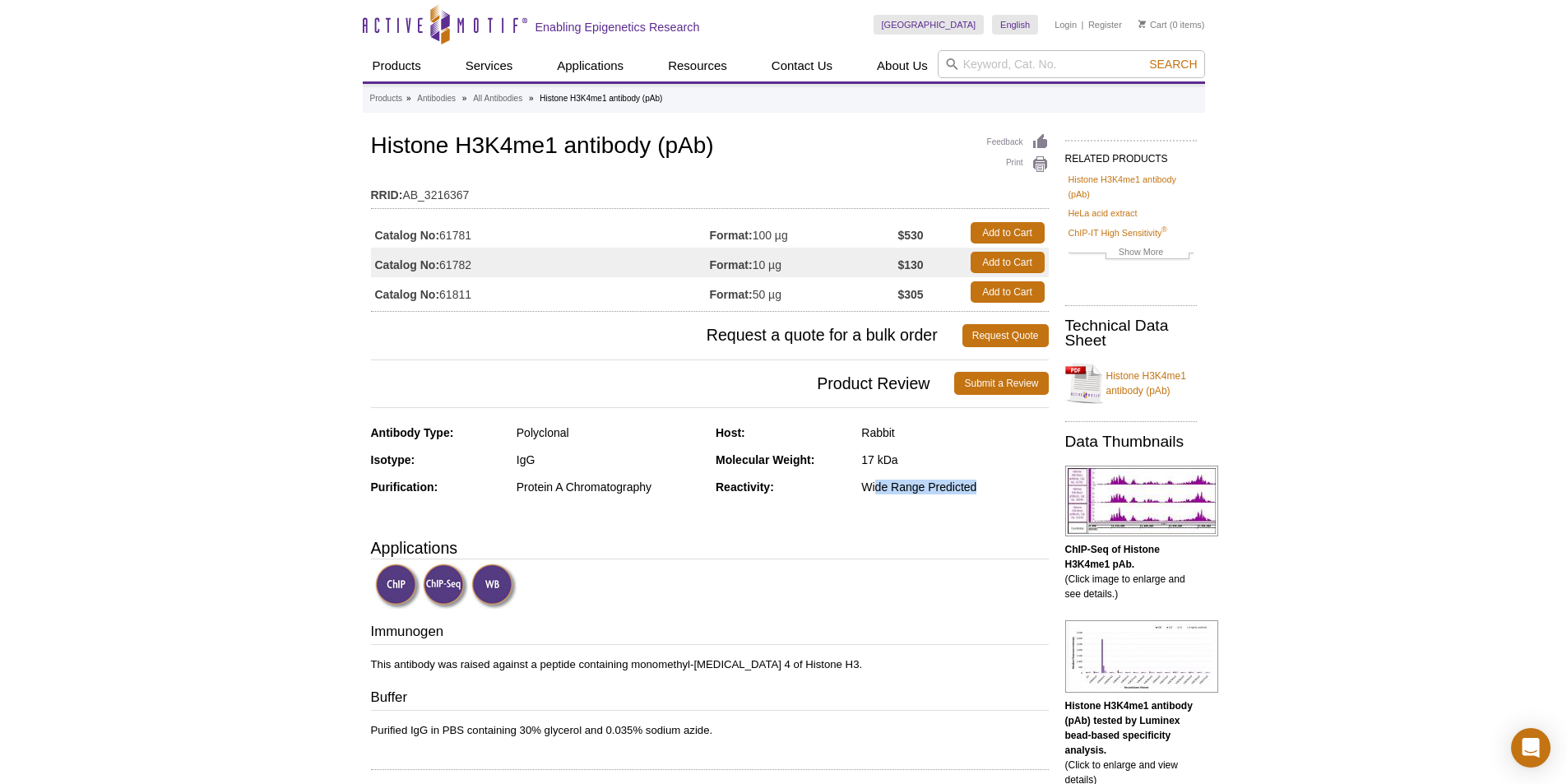
drag, startPoint x: 982, startPoint y: 491, endPoint x: 873, endPoint y: 493, distance: 109.0
click at [873, 493] on div "Wide Range Predicted" at bounding box center [955, 487] width 187 height 15
